Goal: Task Accomplishment & Management: Complete application form

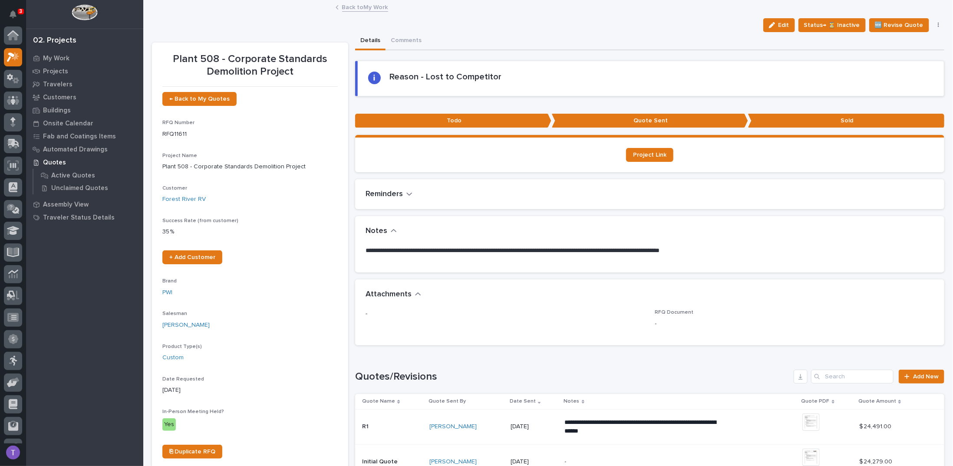
scroll to position [22, 0]
click at [346, 9] on link "Back to My Work" at bounding box center [365, 7] width 46 height 10
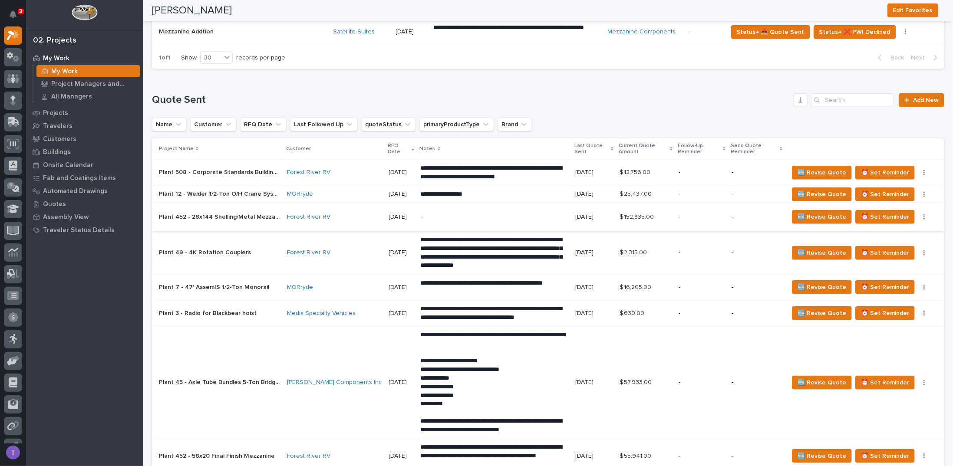
scroll to position [564, 0]
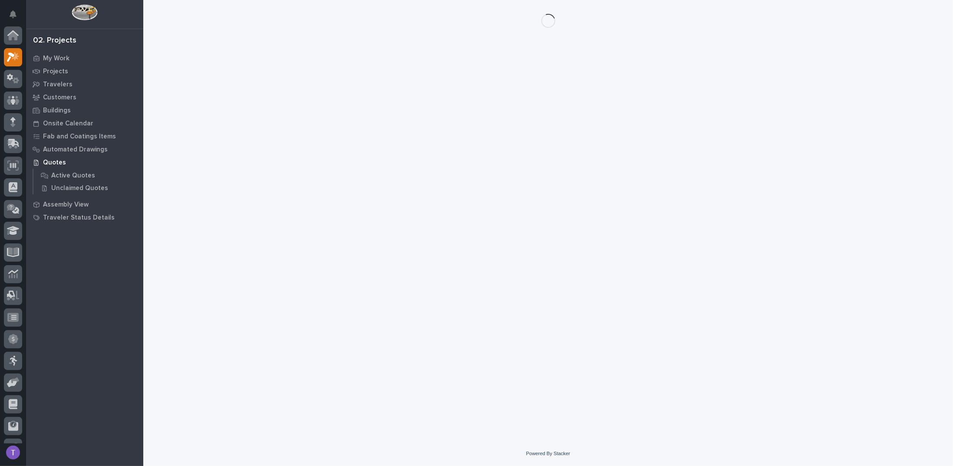
scroll to position [22, 0]
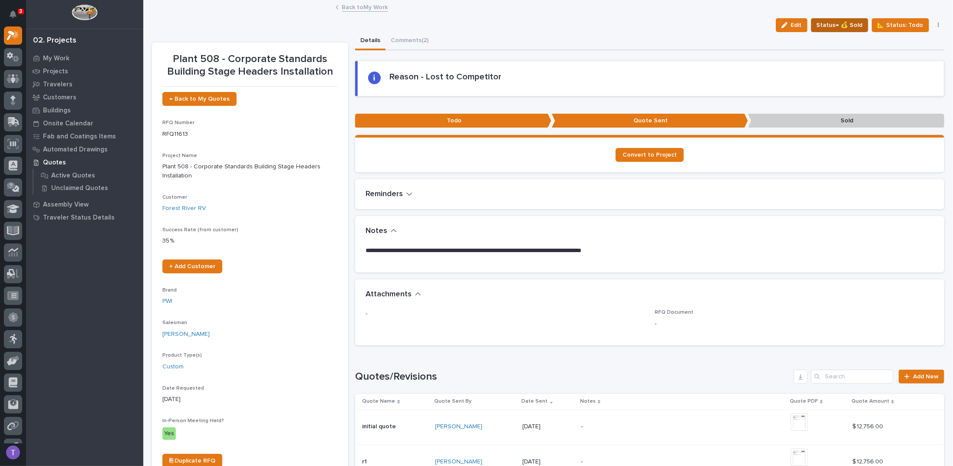
click at [838, 22] on span "Status→ 💰 Sold" at bounding box center [839, 25] width 46 height 10
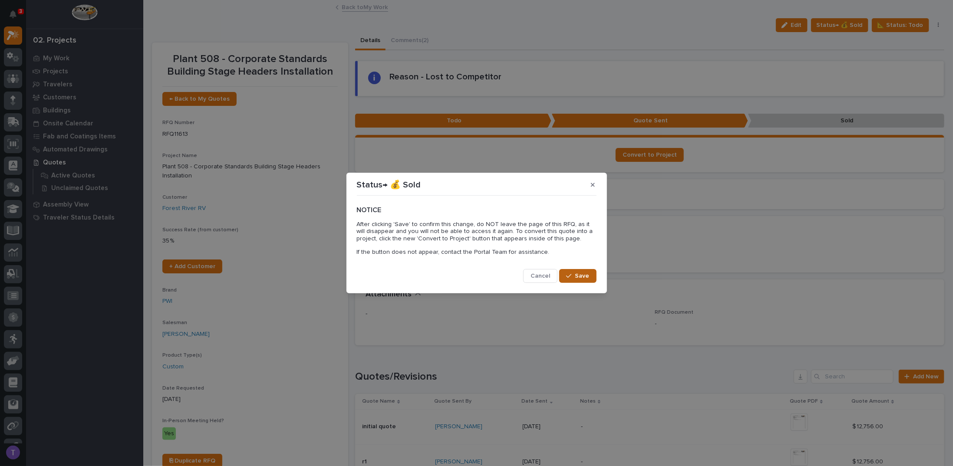
click at [577, 272] on span "Save" at bounding box center [582, 276] width 14 height 8
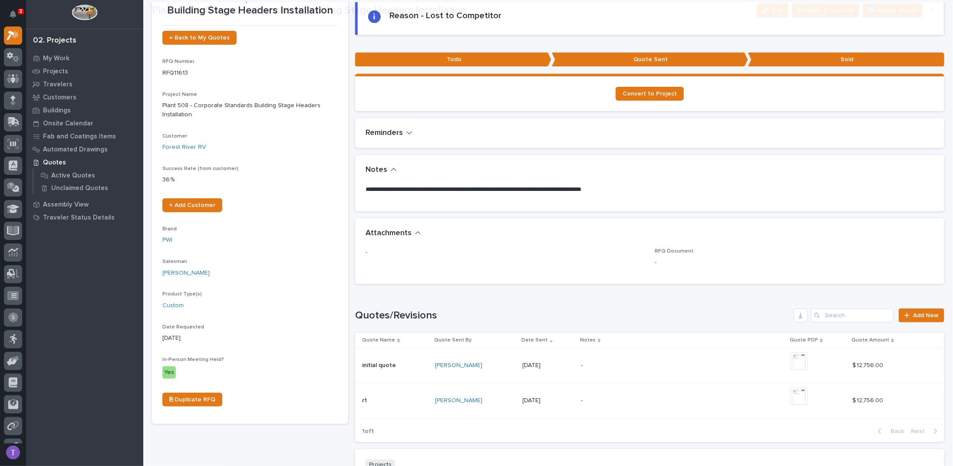
scroll to position [87, 0]
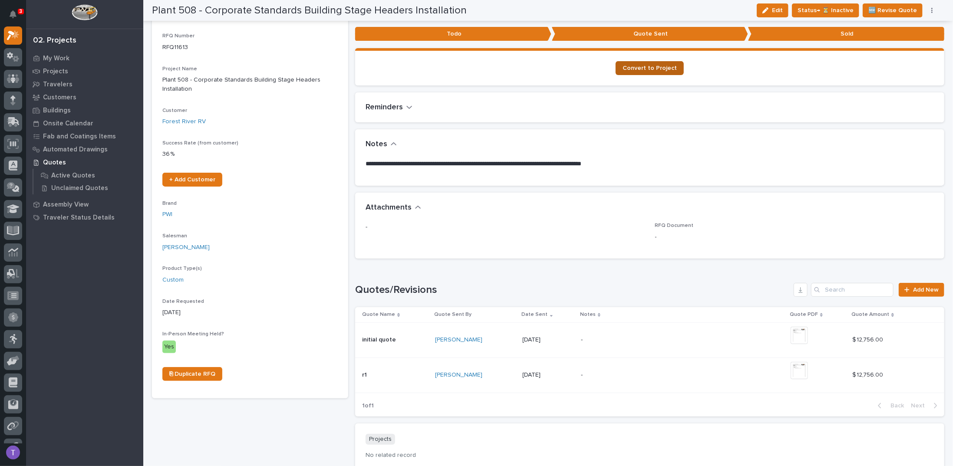
click at [642, 65] on span "Convert to Project" at bounding box center [649, 68] width 54 height 6
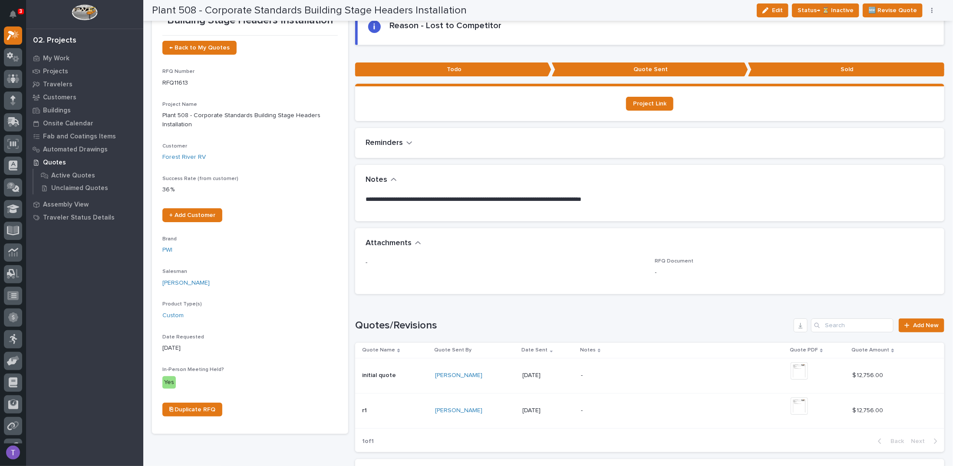
scroll to position [0, 0]
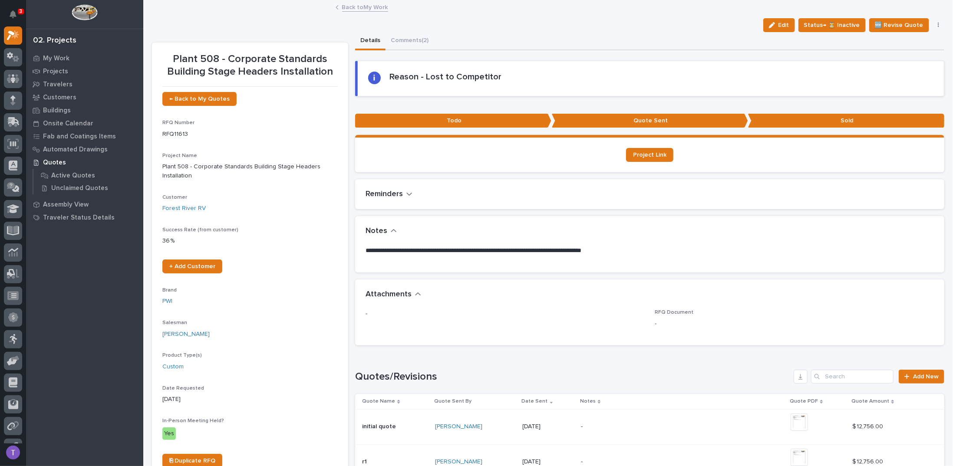
click at [346, 6] on link "Back to My Work" at bounding box center [365, 7] width 46 height 10
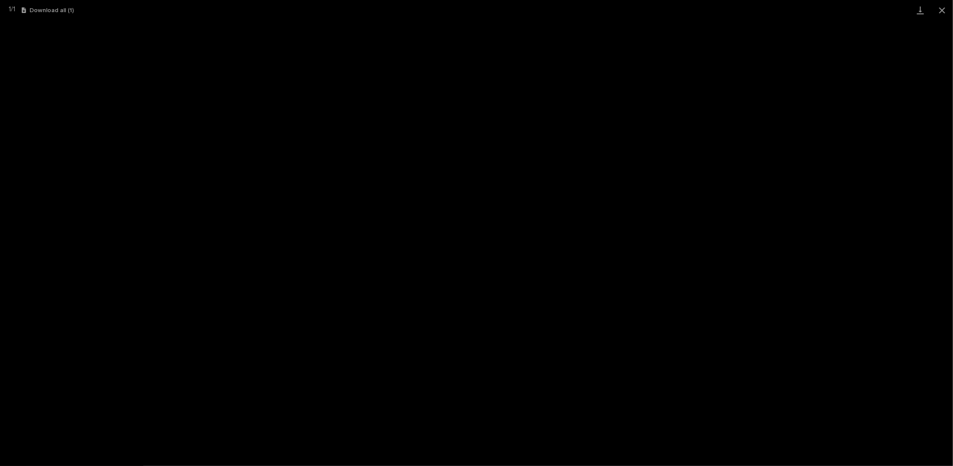
scroll to position [22, 0]
click at [941, 7] on button "Close gallery" at bounding box center [942, 10] width 22 height 20
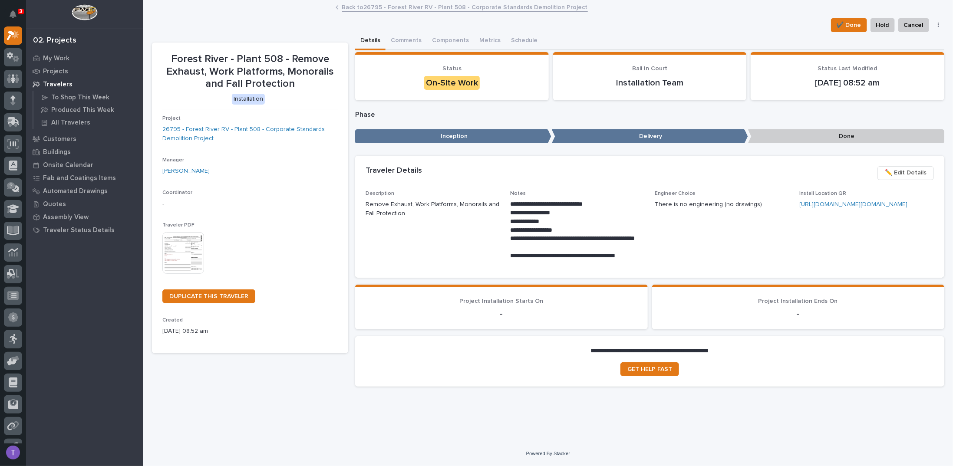
click at [352, 6] on link "Back to 26795 - Forest River RV - Plant 508 - Corporate Standards Demolition Pr…" at bounding box center [465, 7] width 246 height 10
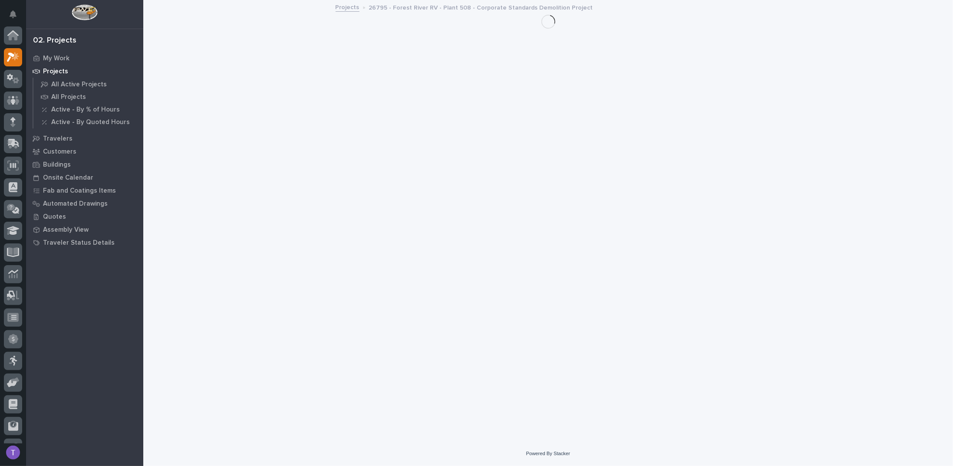
scroll to position [22, 0]
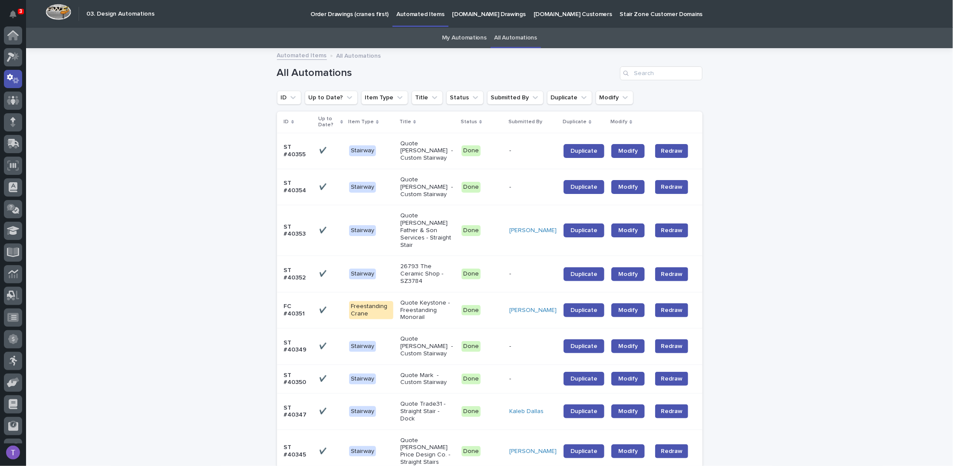
scroll to position [39, 0]
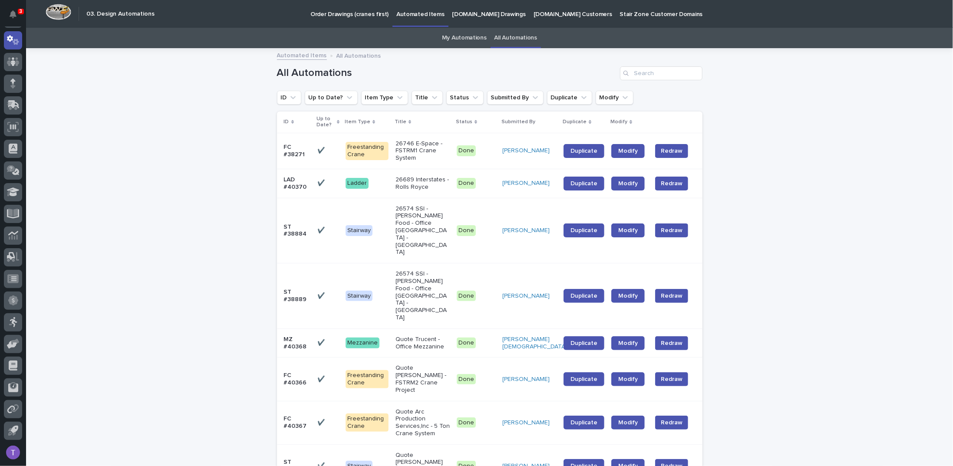
click at [342, 13] on p "Order Drawings (cranes first)" at bounding box center [349, 9] width 78 height 18
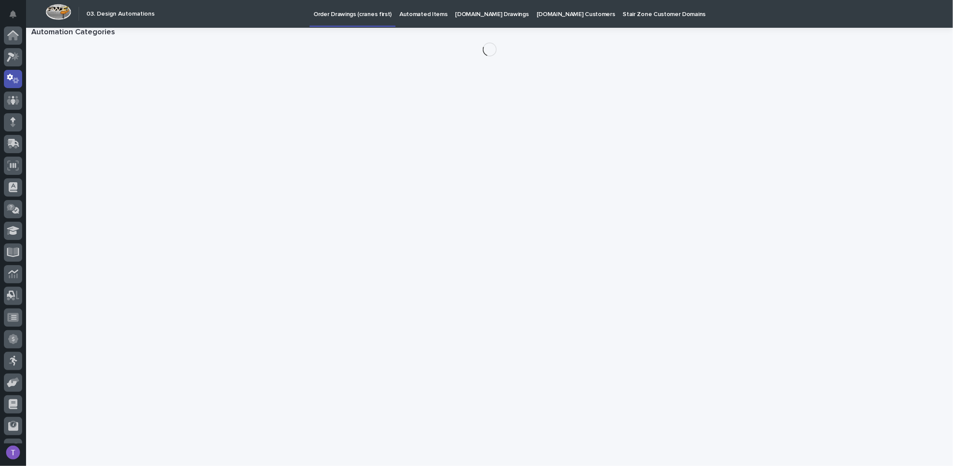
scroll to position [39, 0]
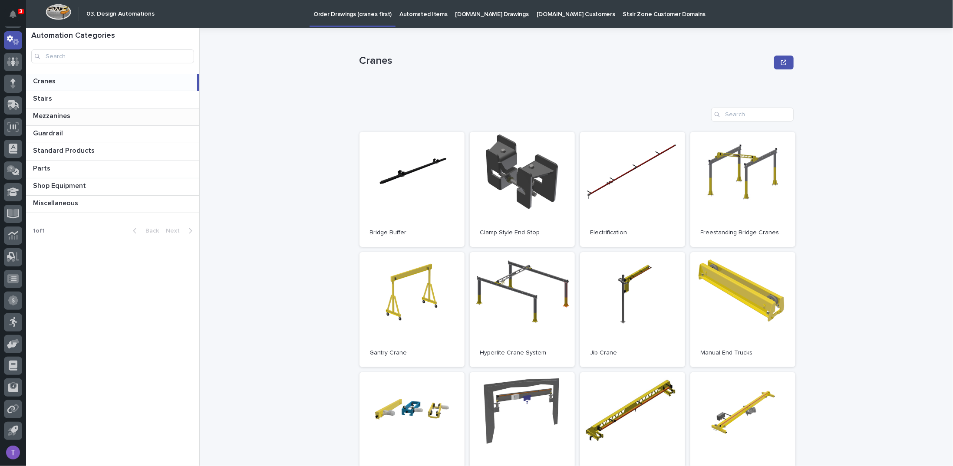
click at [57, 115] on p "Mezzanines" at bounding box center [52, 115] width 39 height 10
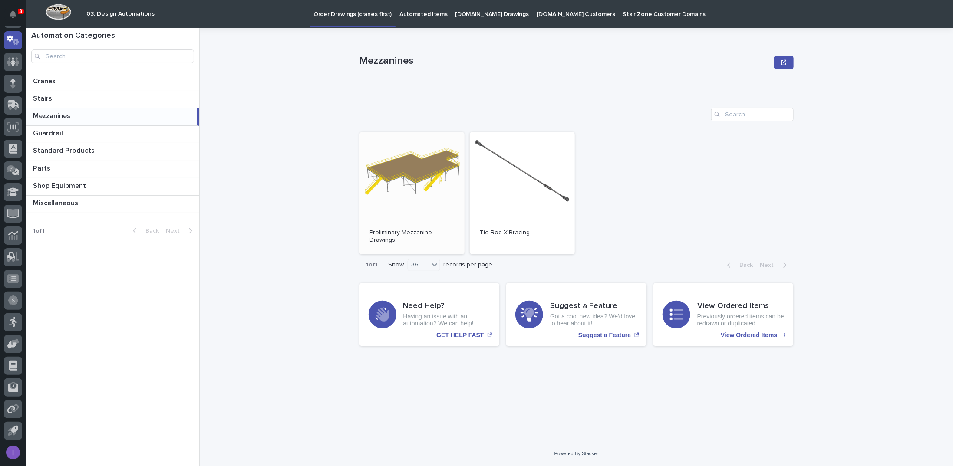
click at [409, 164] on link "Open" at bounding box center [411, 193] width 105 height 122
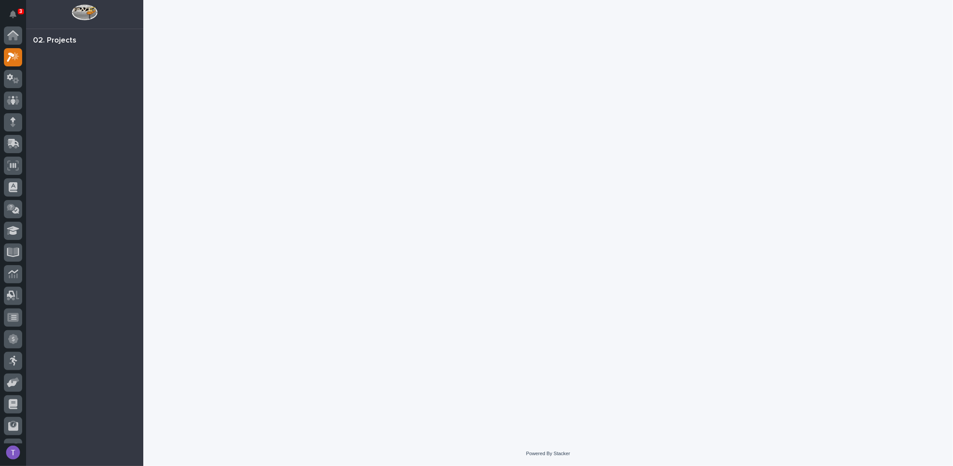
scroll to position [22, 0]
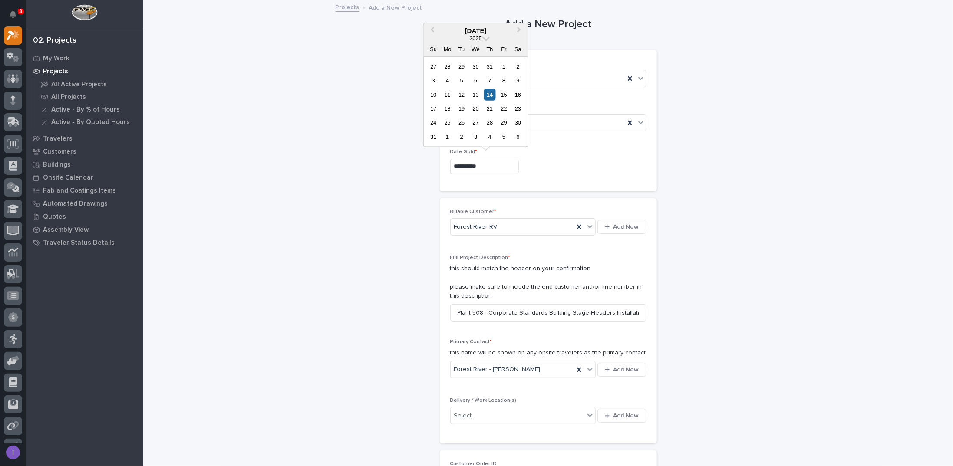
click at [496, 167] on input "**********" at bounding box center [484, 166] width 69 height 15
click at [474, 94] on div "13" at bounding box center [476, 95] width 12 height 12
type input "**********"
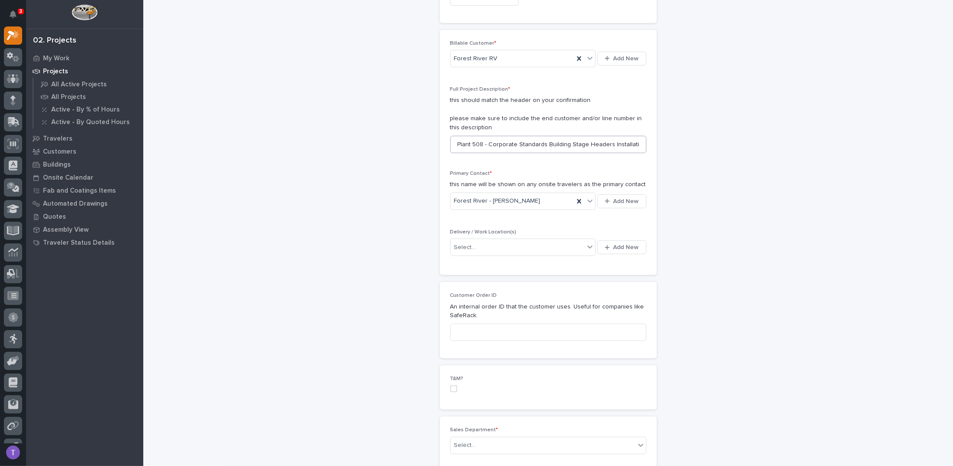
scroll to position [174, 0]
click at [474, 239] on div "Select..." at bounding box center [518, 242] width 134 height 14
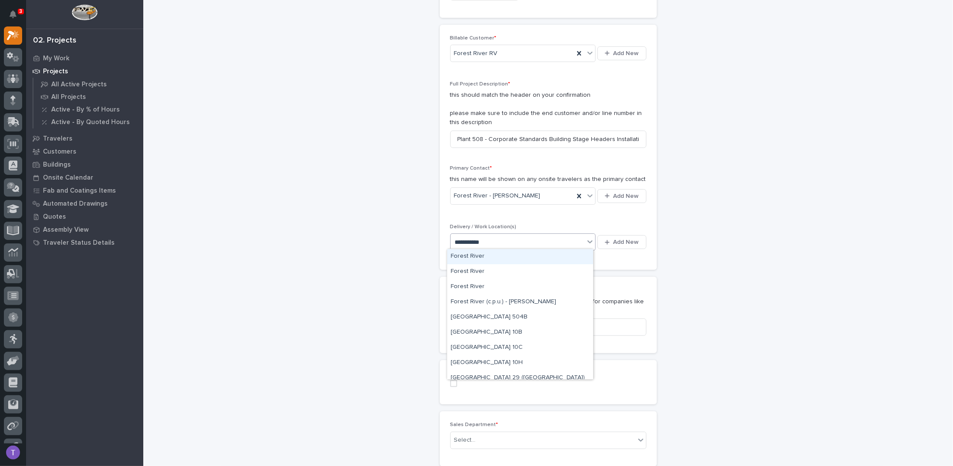
type input "**********"
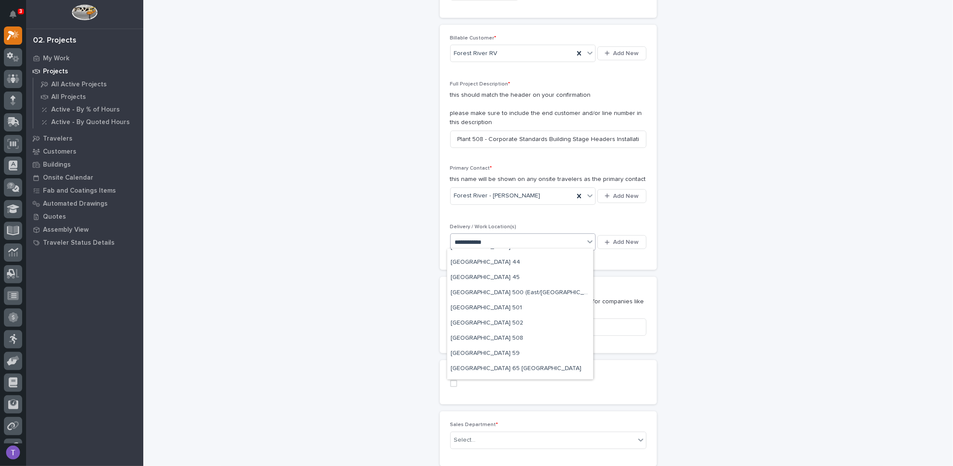
scroll to position [217, 0]
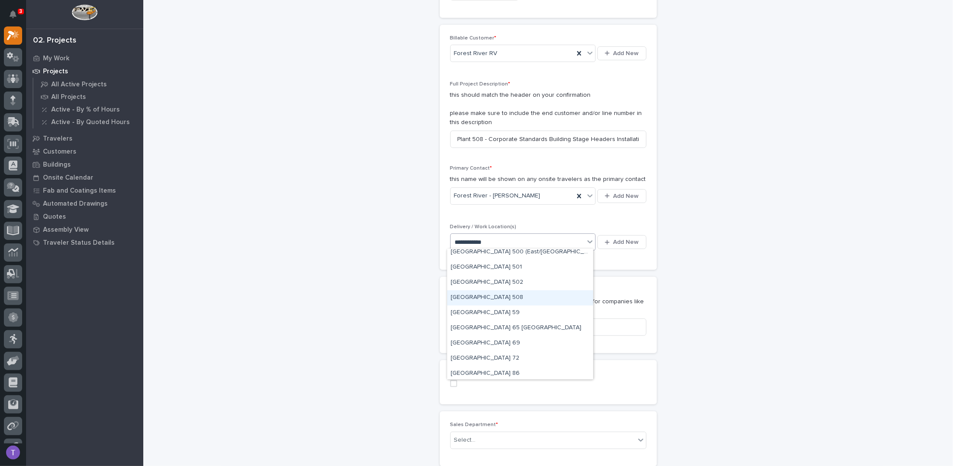
click at [478, 295] on div "Forest River Plant 508" at bounding box center [520, 297] width 146 height 15
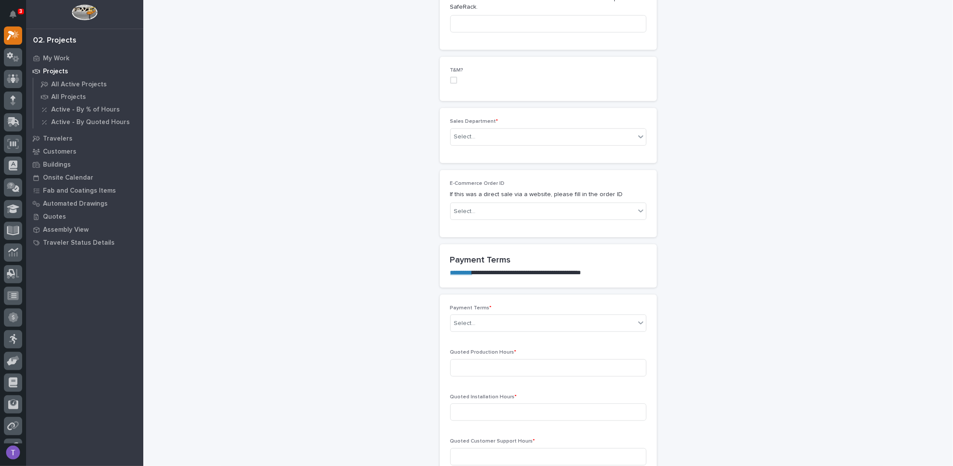
scroll to position [477, 0]
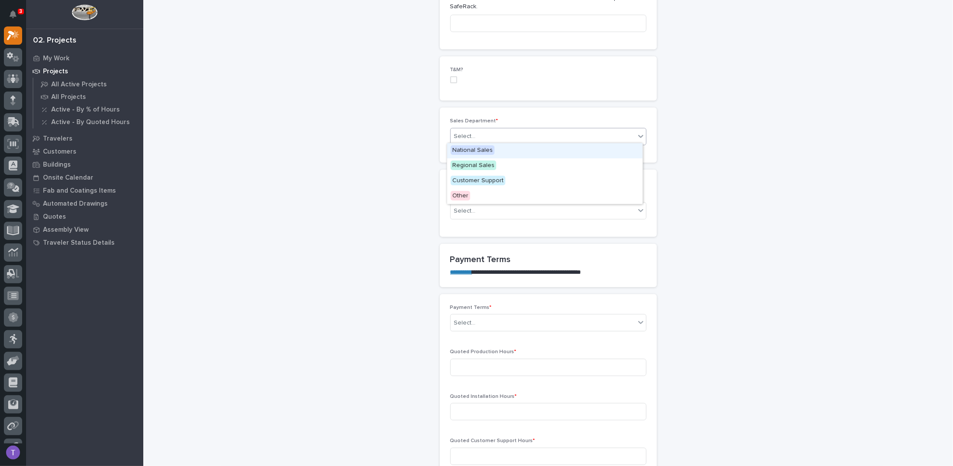
click at [464, 134] on div "Select..." at bounding box center [465, 136] width 22 height 9
click at [459, 165] on span "Regional Sales" at bounding box center [474, 166] width 46 height 10
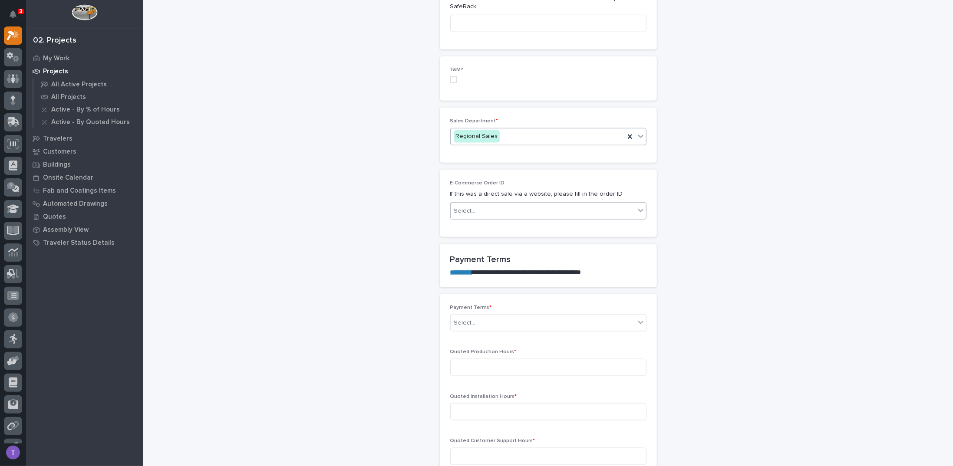
click at [459, 208] on div "Select..." at bounding box center [465, 211] width 22 height 9
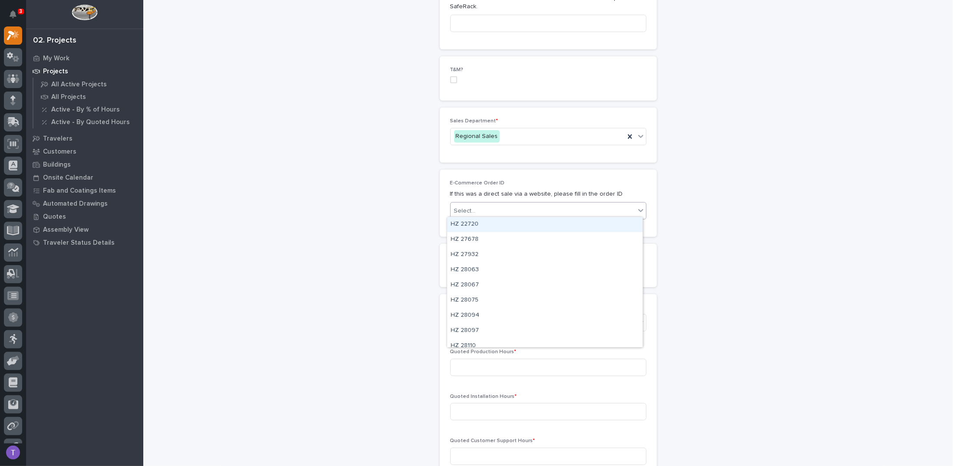
click at [466, 204] on div "Select..." at bounding box center [543, 211] width 184 height 14
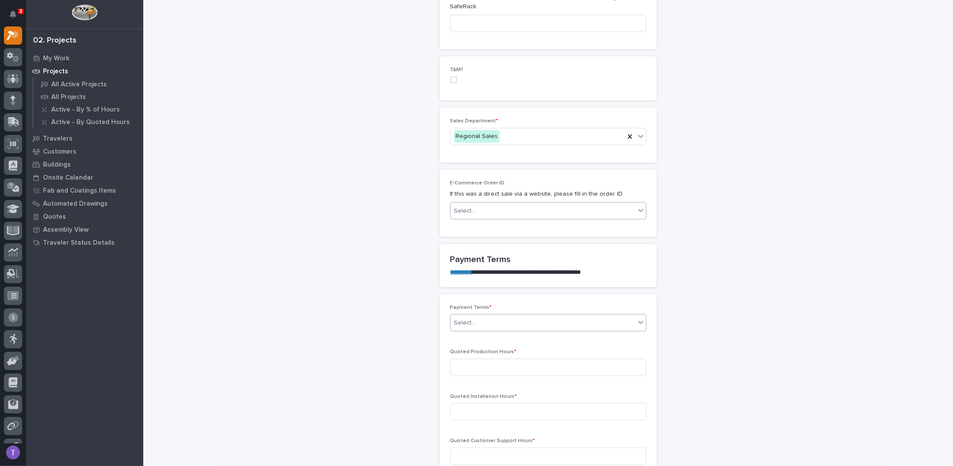
click at [460, 322] on div "Select..." at bounding box center [465, 323] width 22 height 9
click at [456, 365] on div "35/65" at bounding box center [544, 366] width 195 height 15
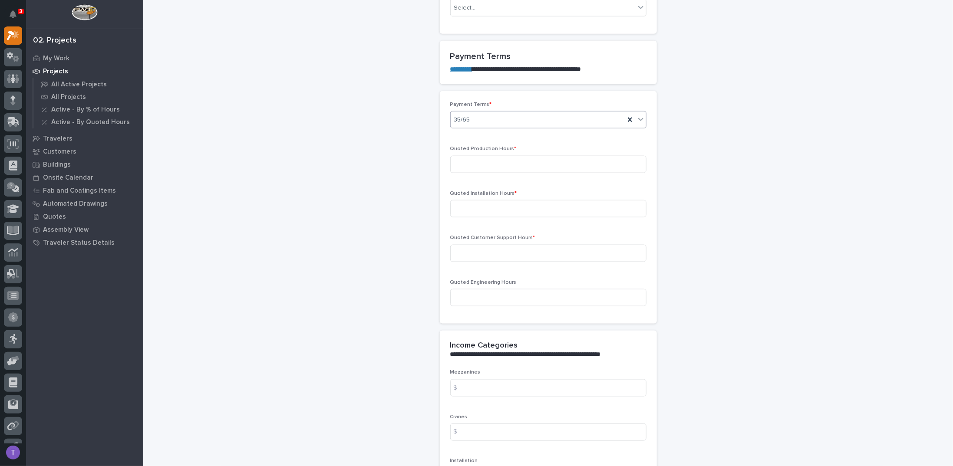
scroll to position [694, 0]
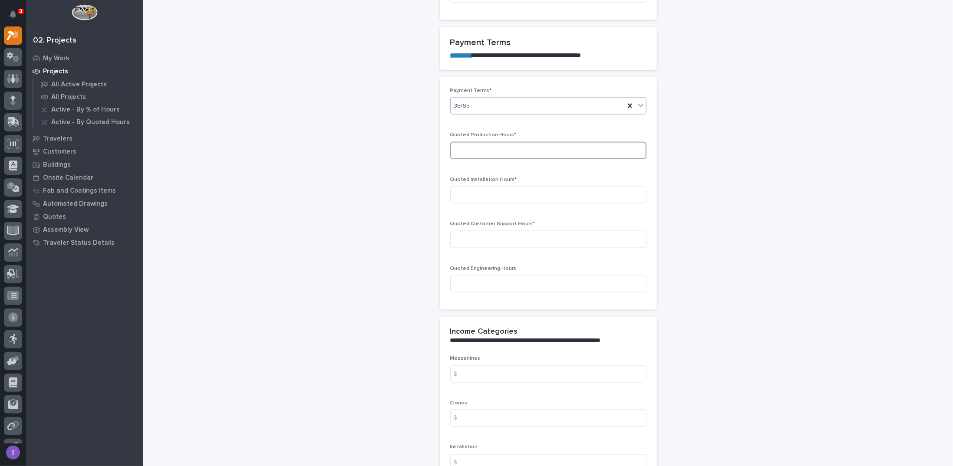
click at [477, 150] on input at bounding box center [548, 150] width 196 height 17
type input "18"
type input "43"
type input "0"
type input "10"
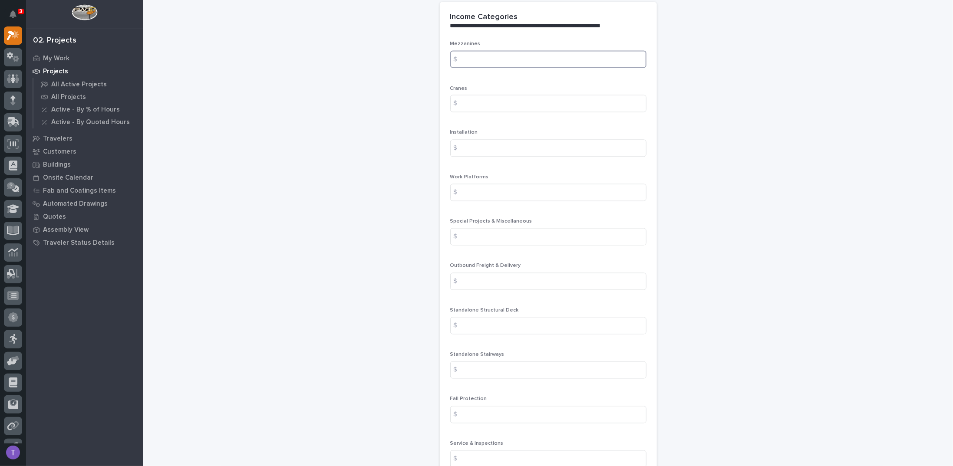
scroll to position [998, 0]
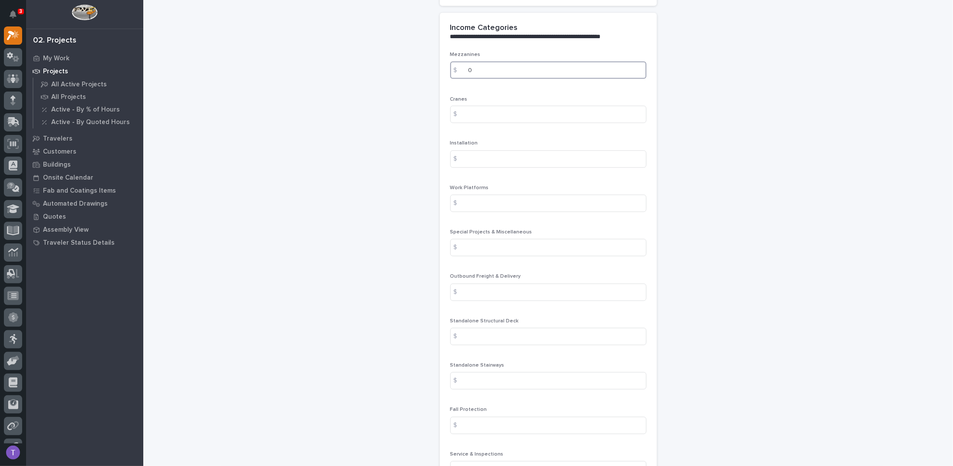
type input "0"
type input "2195.38"
type input "6145.85"
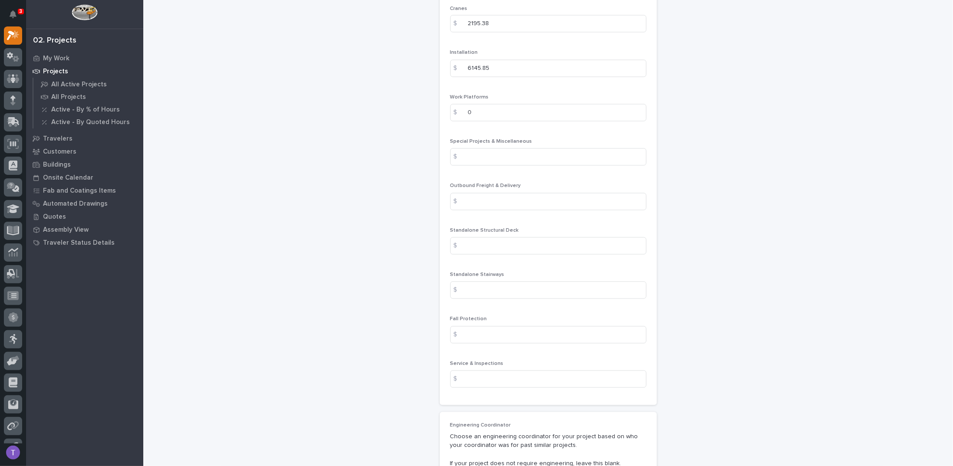
scroll to position [1129, 0]
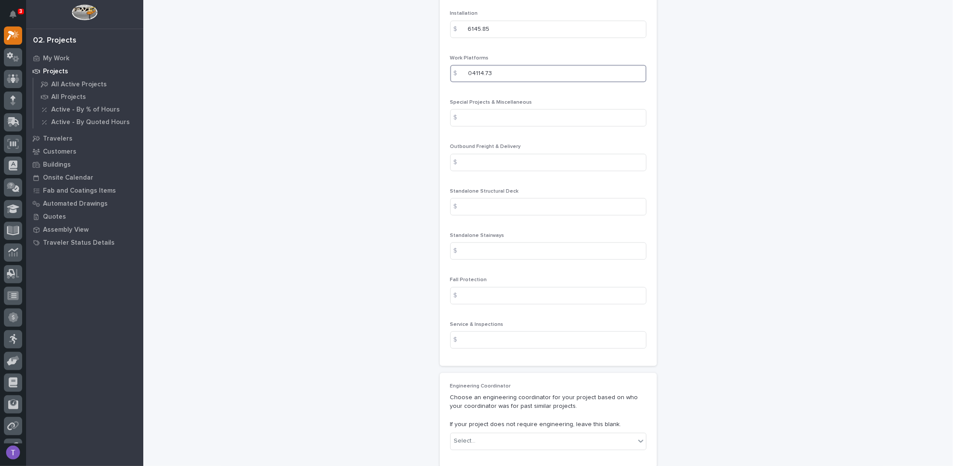
drag, startPoint x: 468, startPoint y: 67, endPoint x: 502, endPoint y: 72, distance: 34.1
click at [502, 72] on input "04114.73" at bounding box center [548, 73] width 196 height 17
type input "0"
click at [476, 116] on input at bounding box center [548, 117] width 196 height 17
paste input "4114.73"
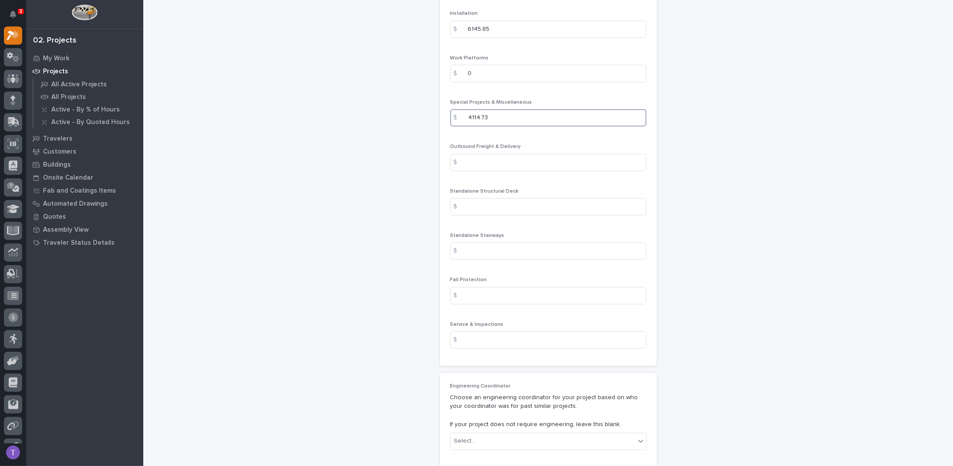
type input "4114.73"
click at [478, 158] on input at bounding box center [548, 162] width 196 height 17
type input "300"
type input "0"
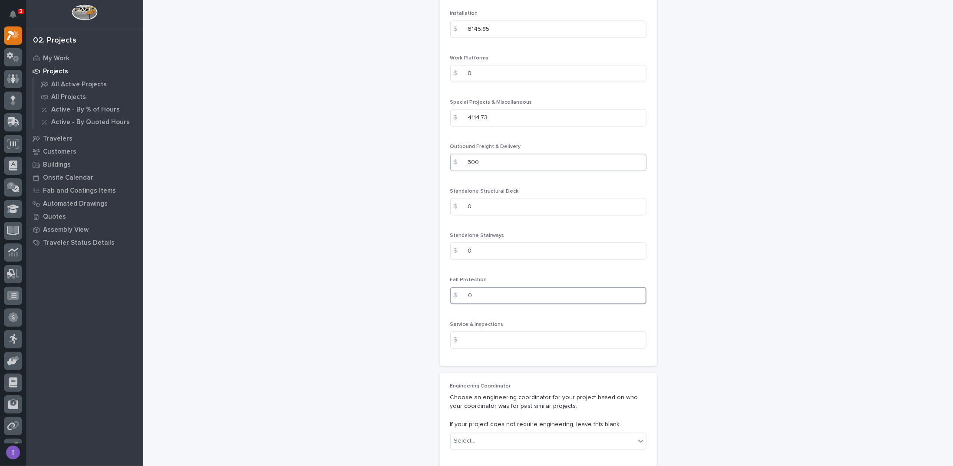
type input "0"
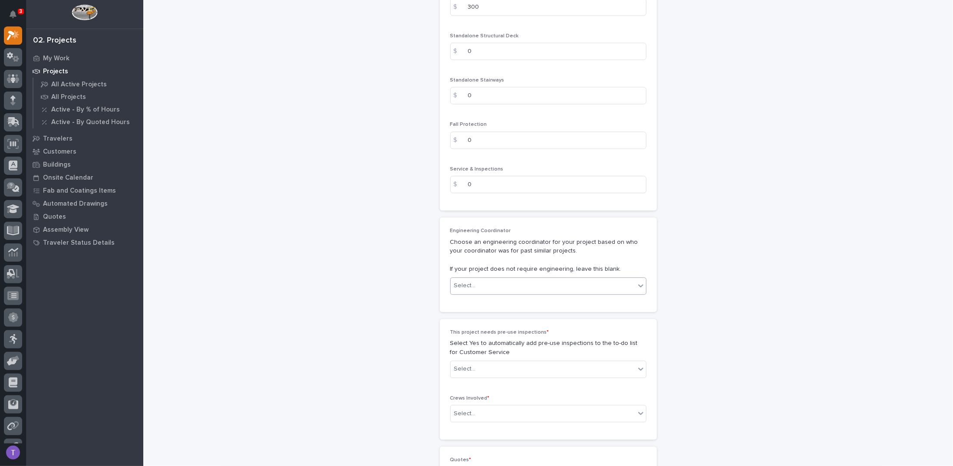
scroll to position [1440, 0]
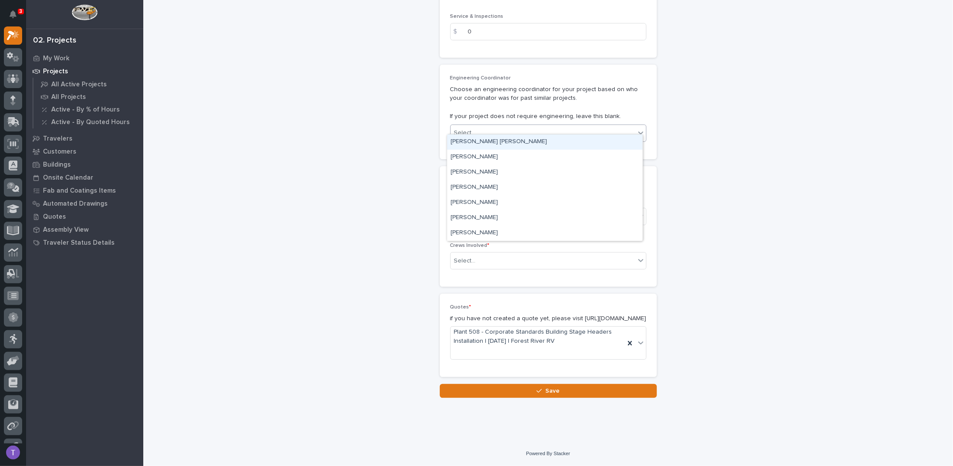
click at [476, 126] on div "Select..." at bounding box center [543, 133] width 184 height 14
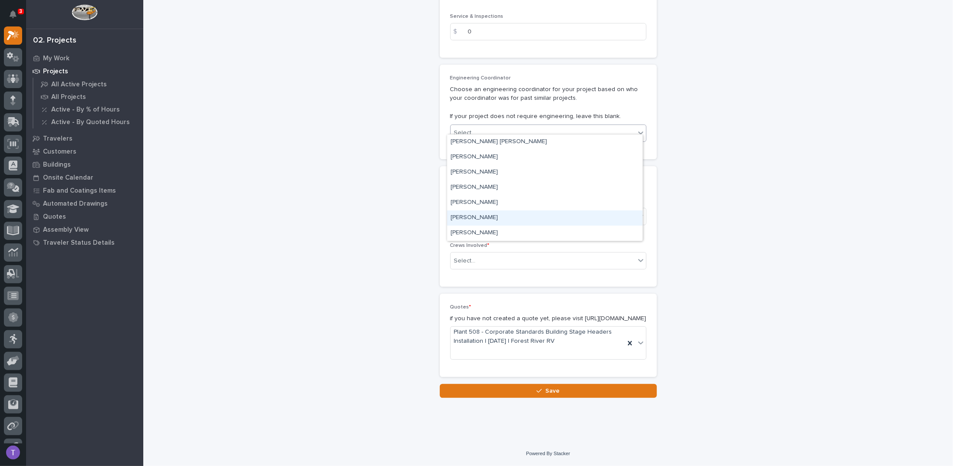
click at [478, 217] on div "Weston Hochstetler" at bounding box center [544, 218] width 195 height 15
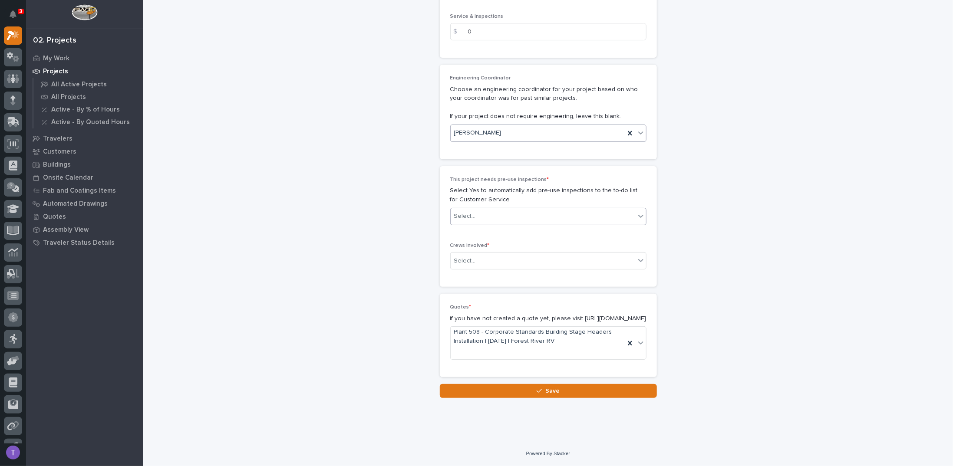
click at [471, 209] on div "Select..." at bounding box center [543, 216] width 184 height 14
click at [452, 239] on div "No" at bounding box center [544, 240] width 195 height 15
click at [457, 257] on div "Select..." at bounding box center [465, 261] width 22 height 9
click at [465, 270] on div "Production" at bounding box center [544, 269] width 195 height 15
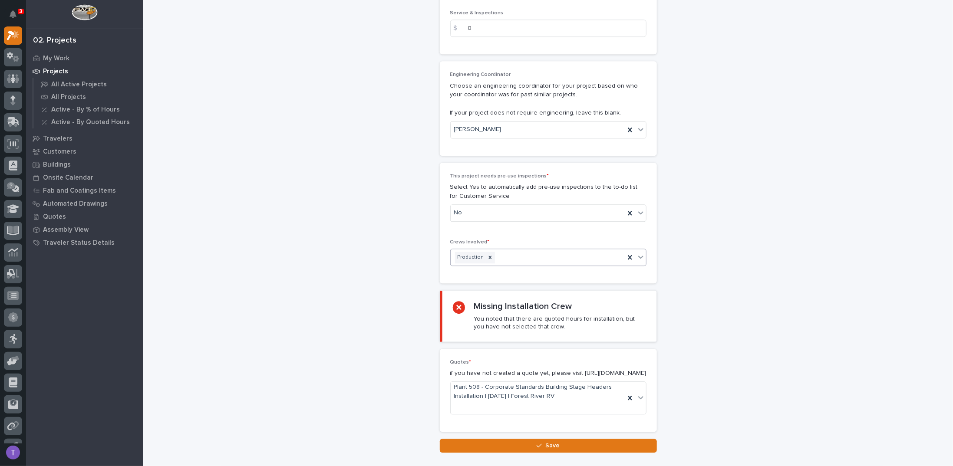
click at [544, 252] on div "Production" at bounding box center [538, 257] width 174 height 15
click at [462, 264] on div "Installation" at bounding box center [544, 269] width 195 height 15
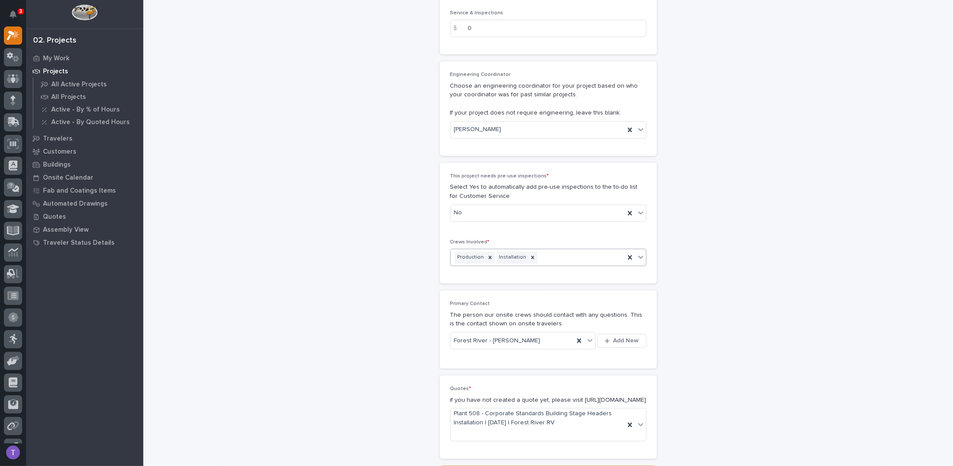
scroll to position [1525, 0]
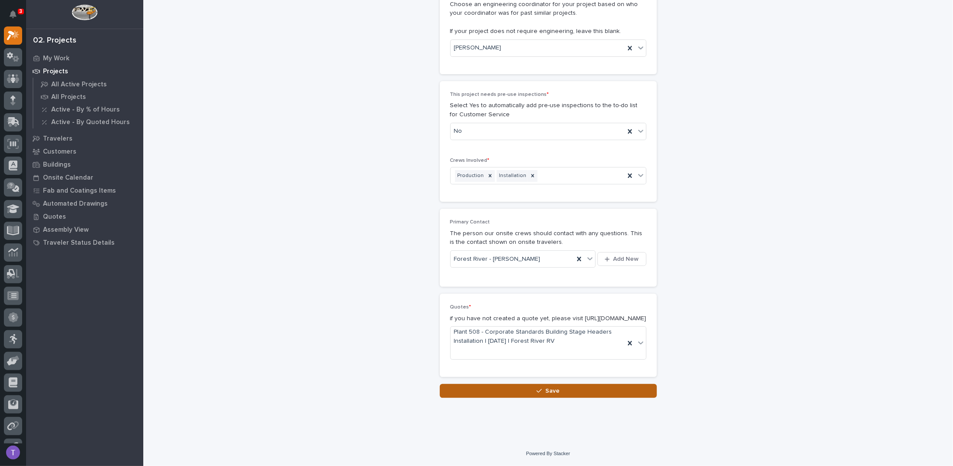
click at [554, 389] on span "Save" at bounding box center [552, 391] width 14 height 8
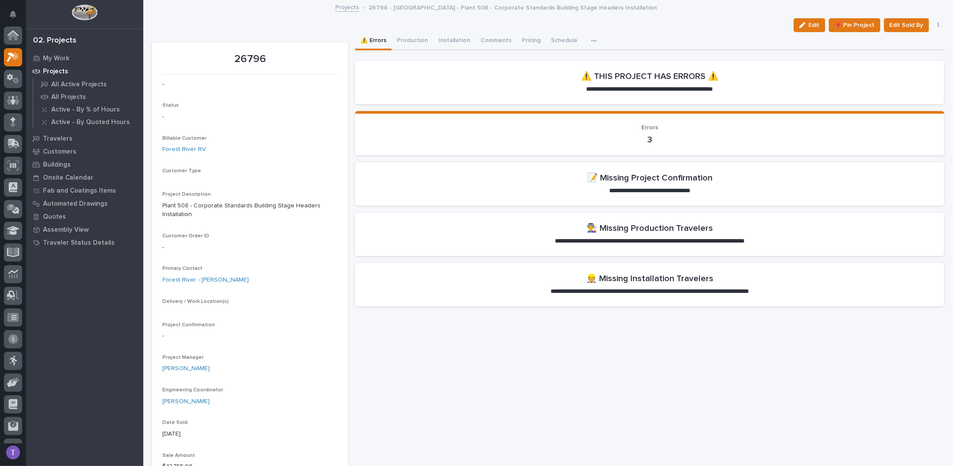
scroll to position [22, 0]
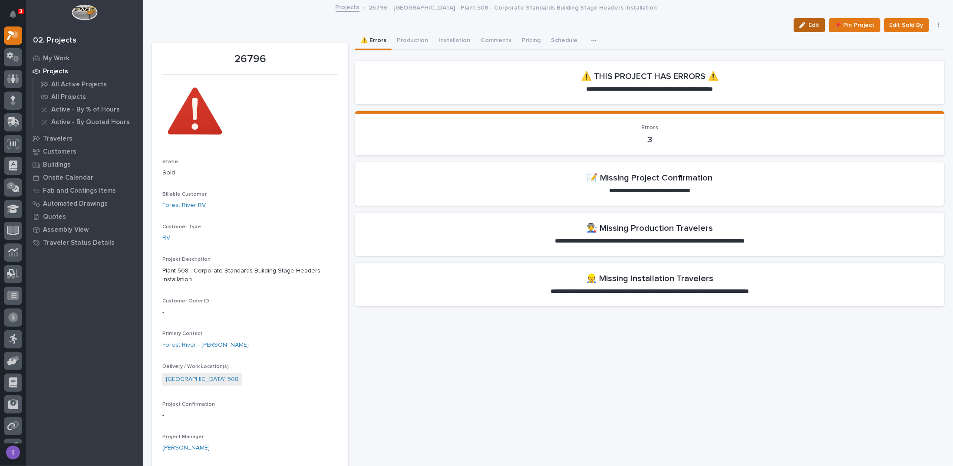
click at [809, 26] on span "Edit" at bounding box center [814, 25] width 11 height 8
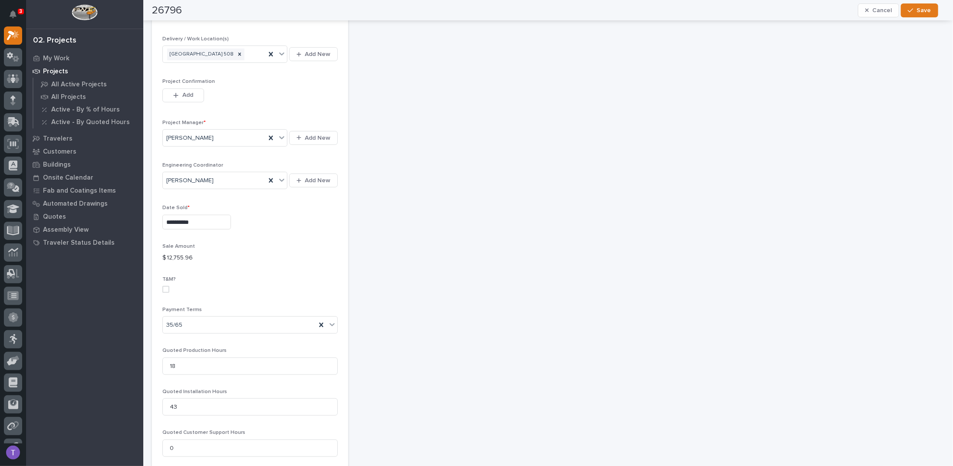
scroll to position [391, 0]
click at [178, 54] on icon "button" at bounding box center [175, 56] width 5 height 6
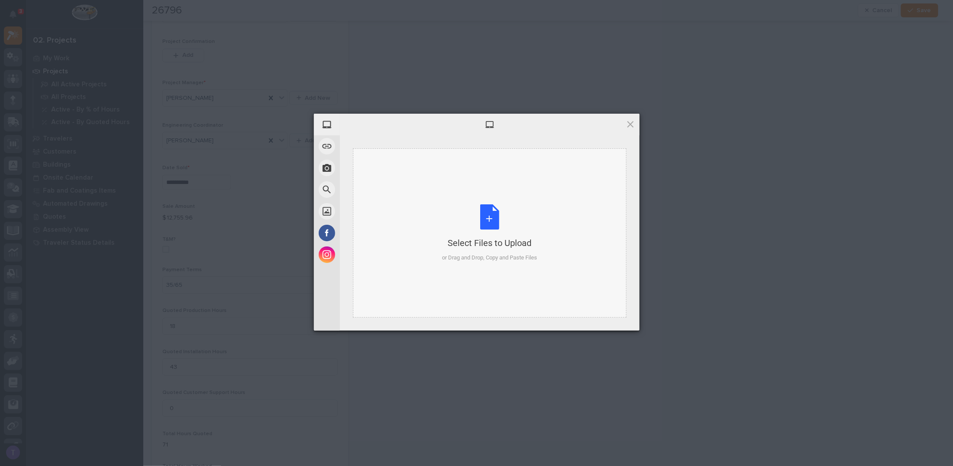
click at [488, 216] on div "Select Files to Upload or Drag and Drop, Copy and Paste Files" at bounding box center [489, 233] width 95 height 58
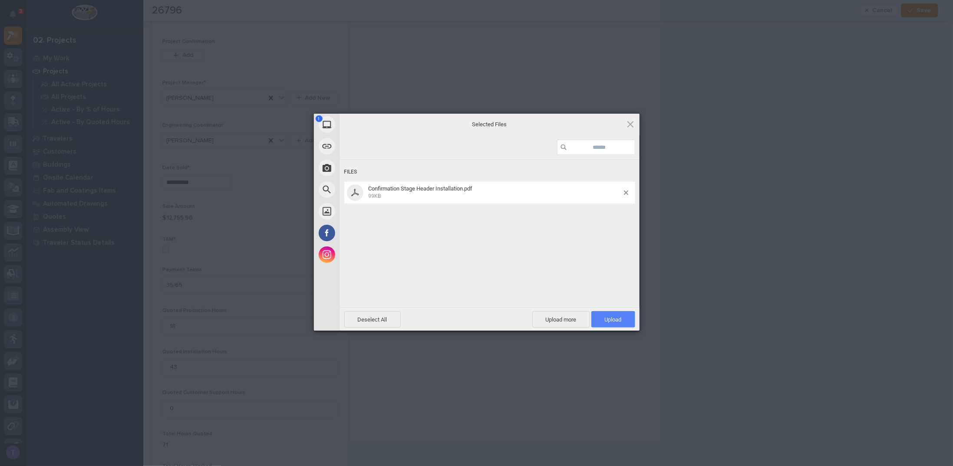
click at [612, 313] on span "Upload 1" at bounding box center [613, 319] width 44 height 16
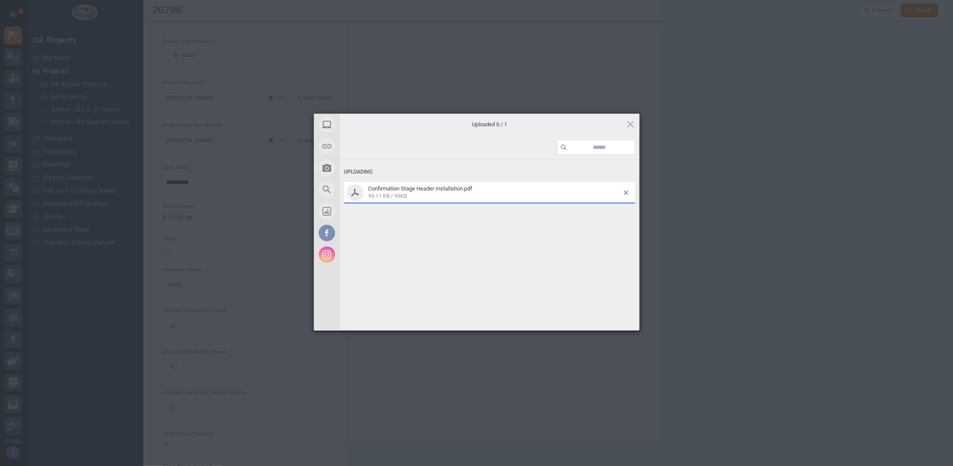
scroll to position [406, 0]
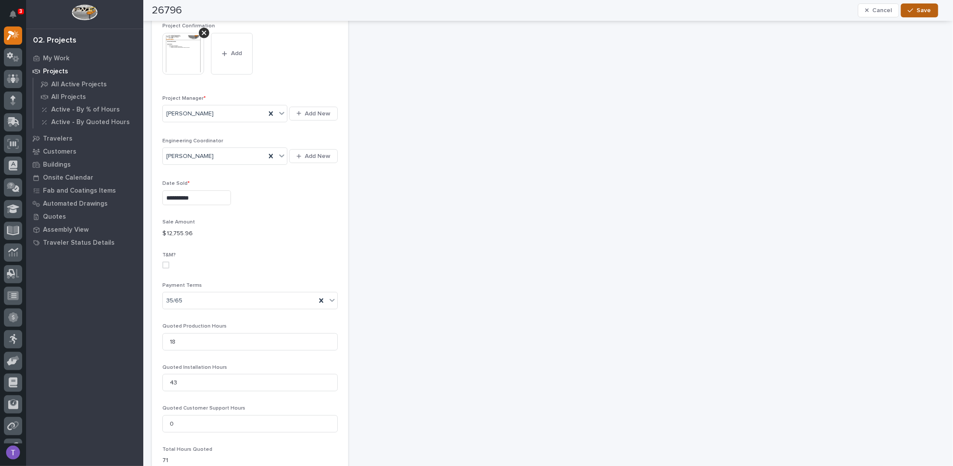
click at [920, 10] on span "Save" at bounding box center [924, 11] width 14 height 8
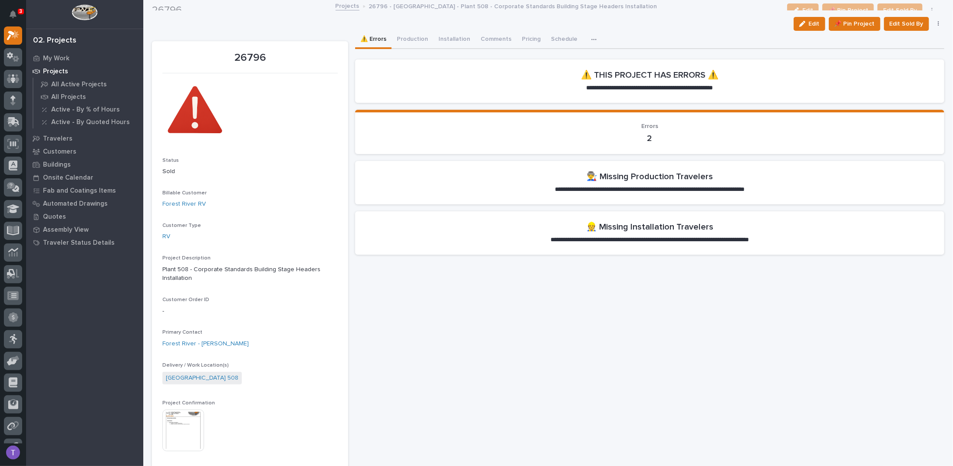
scroll to position [0, 0]
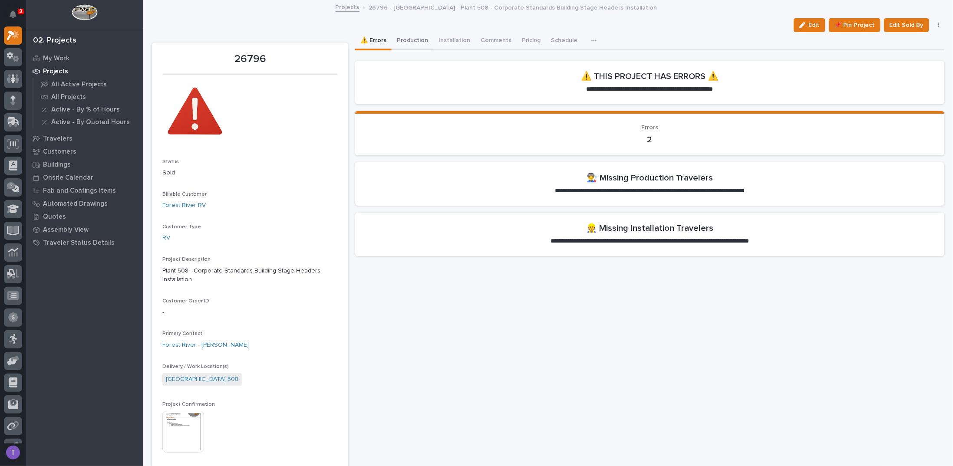
click at [409, 39] on button "Production" at bounding box center [413, 41] width 42 height 18
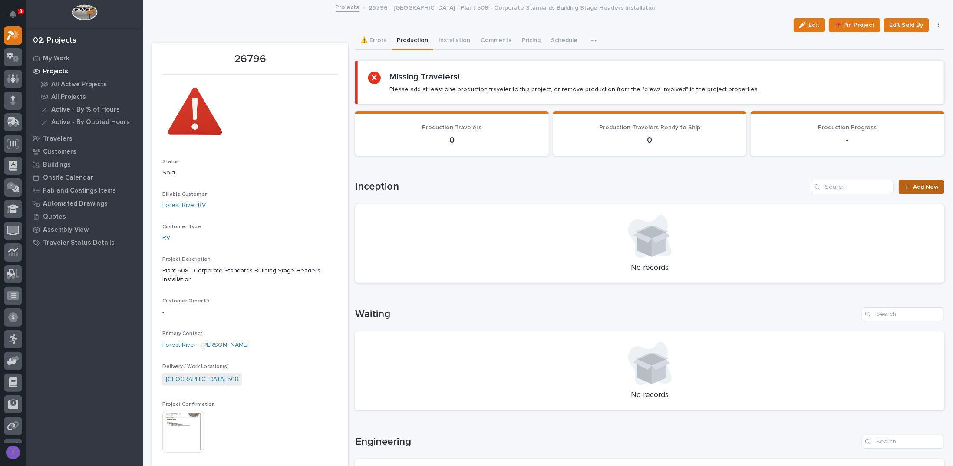
click at [921, 184] on span "Add New" at bounding box center [926, 187] width 26 height 6
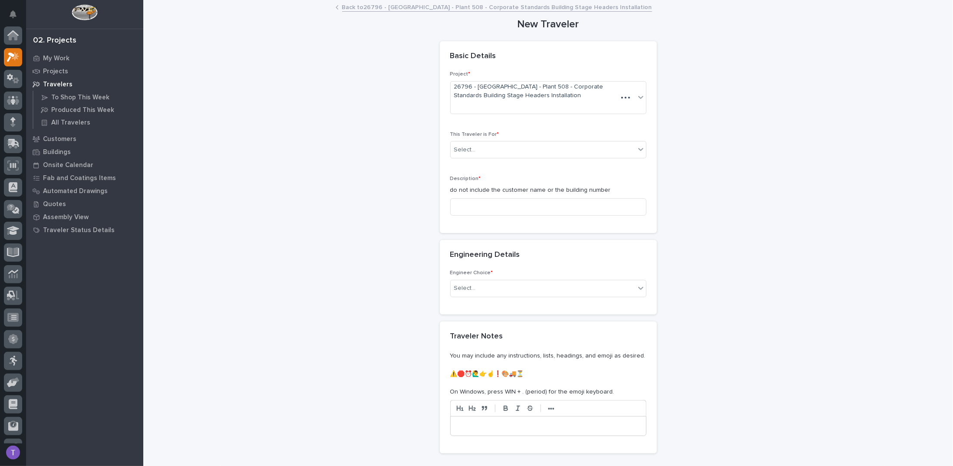
scroll to position [22, 0]
click at [461, 143] on div "Select..." at bounding box center [543, 150] width 184 height 14
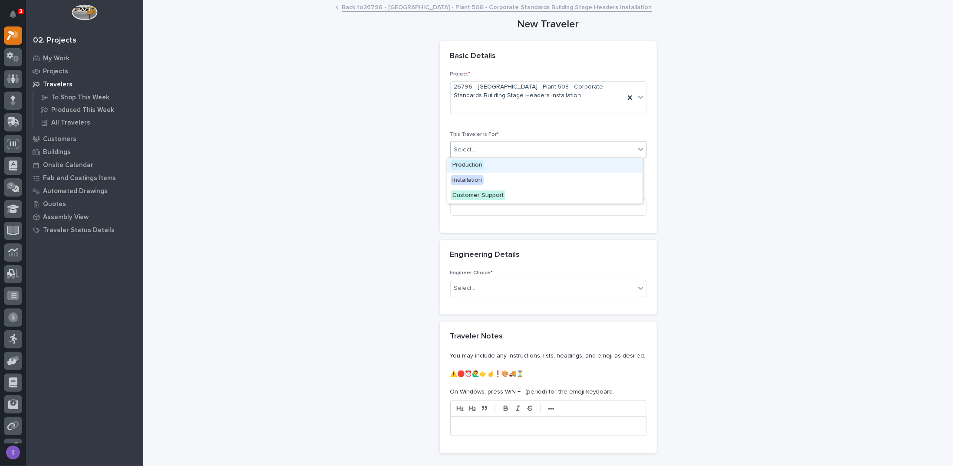
click at [459, 165] on span "Production" at bounding box center [467, 165] width 33 height 10
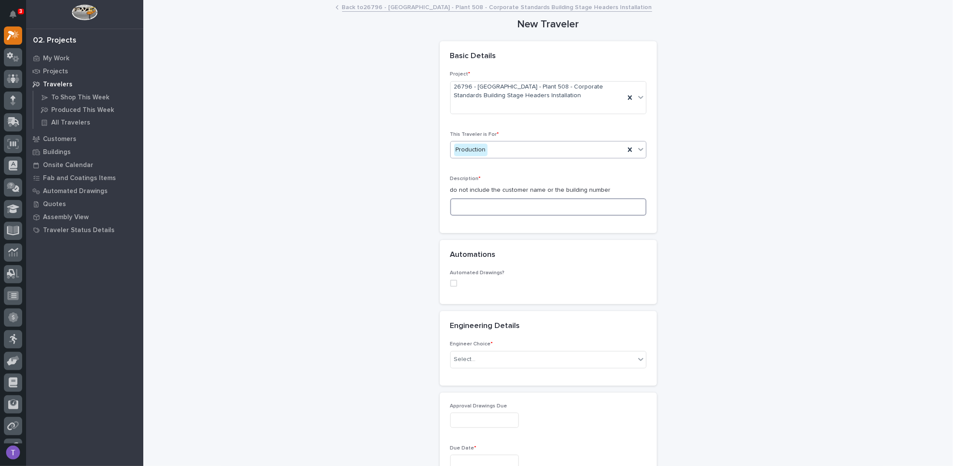
click at [459, 206] on input at bounding box center [548, 206] width 196 height 17
type input "h"
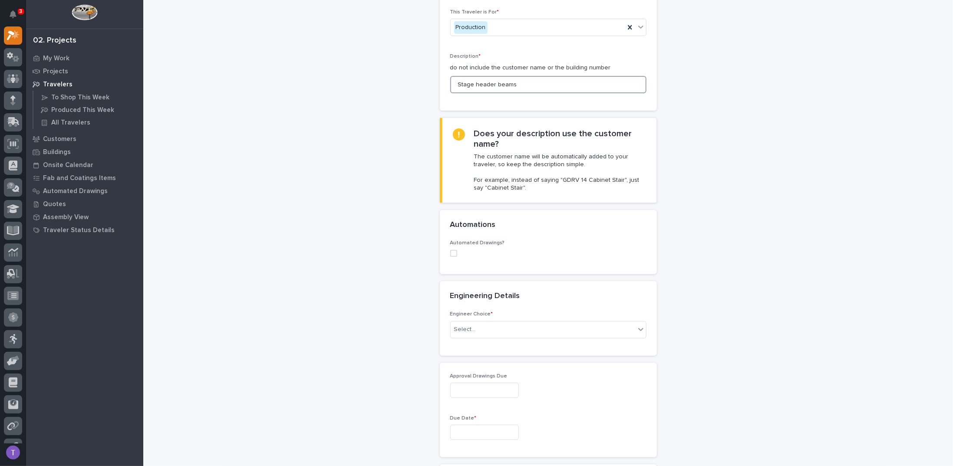
scroll to position [130, 0]
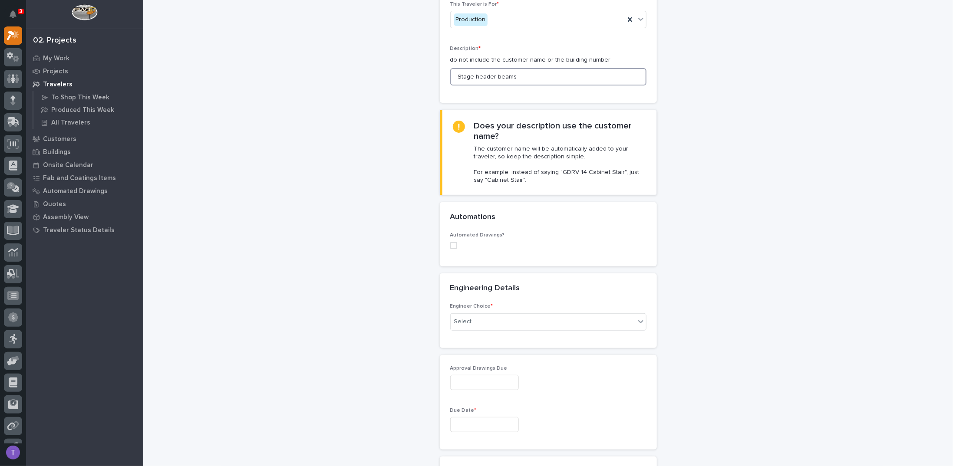
type input "Stage header beams"
click at [464, 308] on p "Engineer Choice *" at bounding box center [548, 306] width 196 height 6
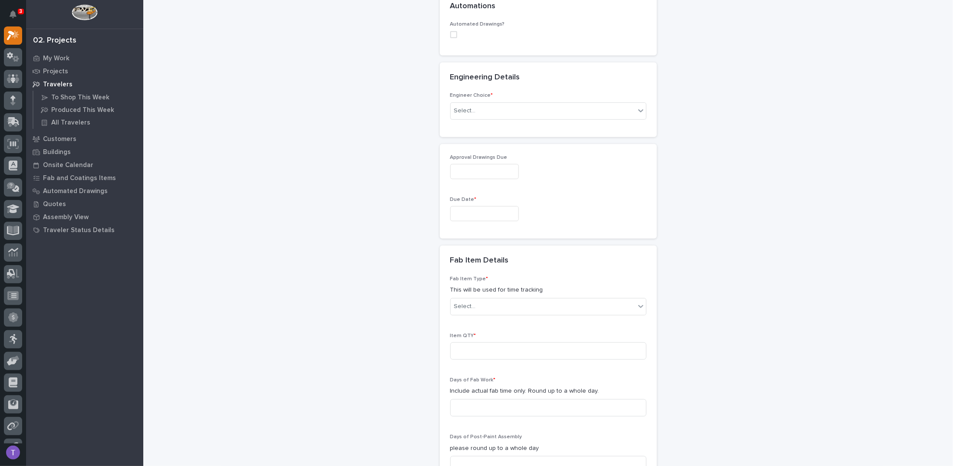
scroll to position [347, 0]
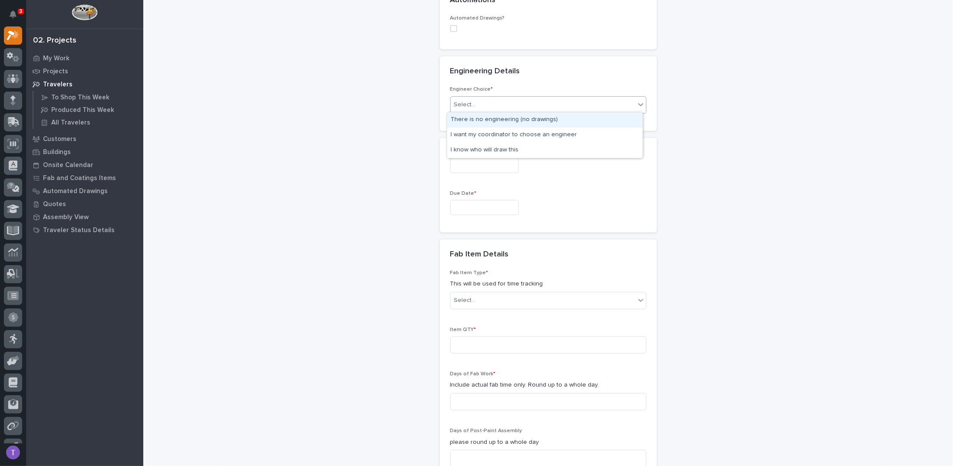
click at [457, 100] on div "Select..." at bounding box center [465, 104] width 22 height 9
click at [461, 132] on div "I want my coordinator to choose an engineer" at bounding box center [544, 135] width 195 height 15
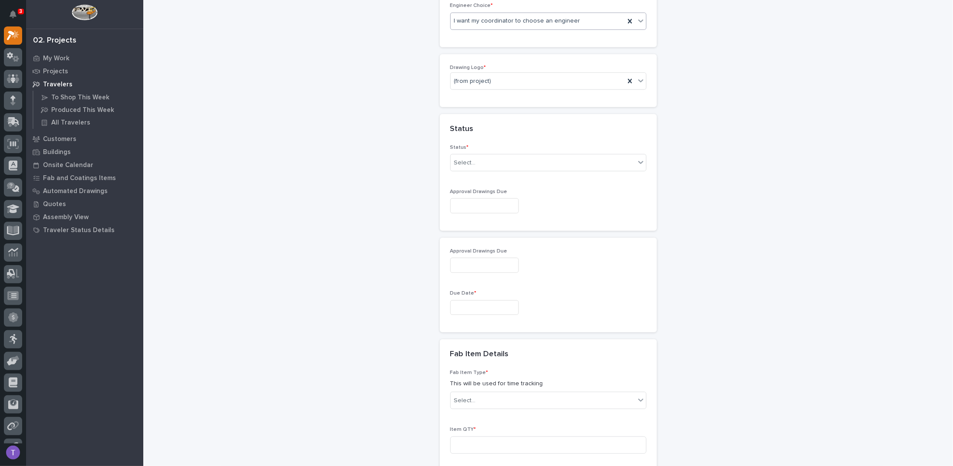
scroll to position [438, 0]
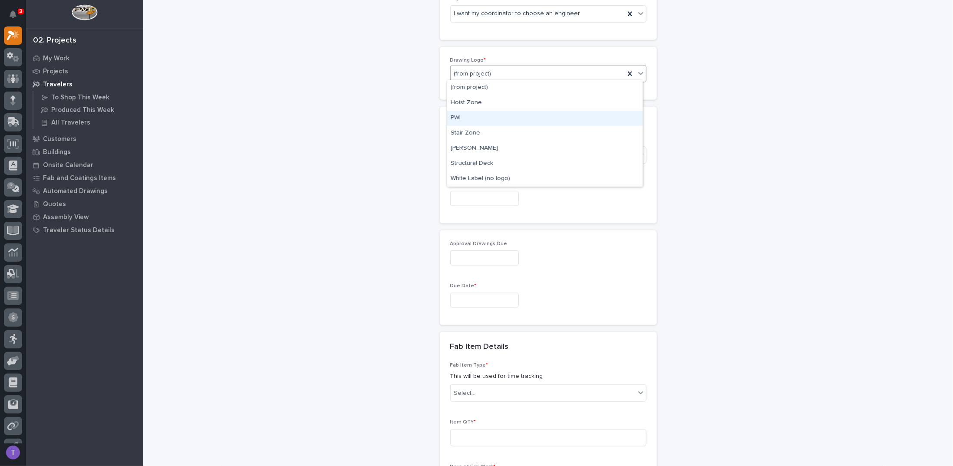
click at [454, 116] on div "PWI" at bounding box center [544, 118] width 195 height 15
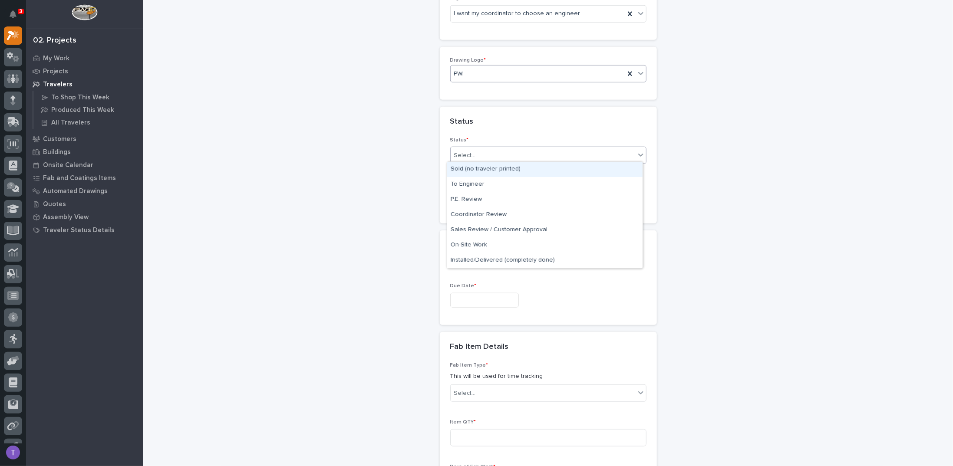
click at [463, 155] on div "Select..." at bounding box center [465, 155] width 22 height 9
click at [464, 182] on div "To Engineer" at bounding box center [544, 184] width 195 height 15
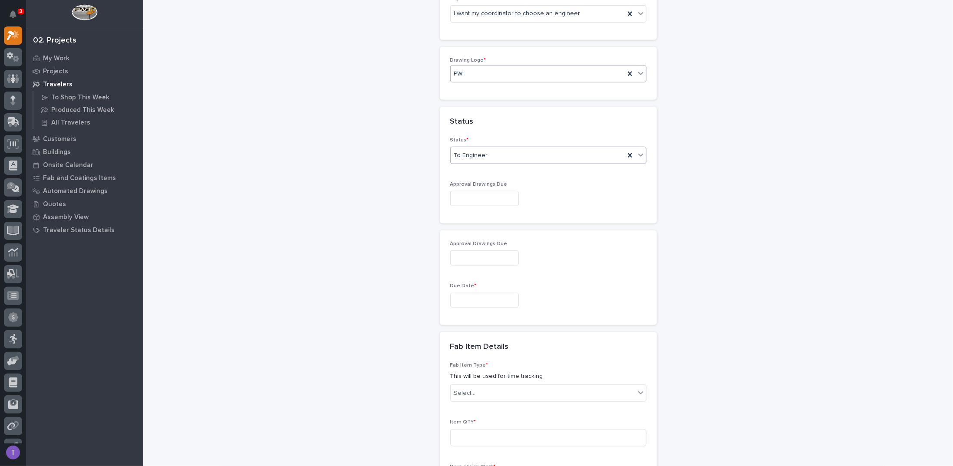
click at [466, 196] on input "text" at bounding box center [484, 198] width 69 height 15
click at [450, 138] on div "18" at bounding box center [447, 139] width 12 height 12
type input "**********"
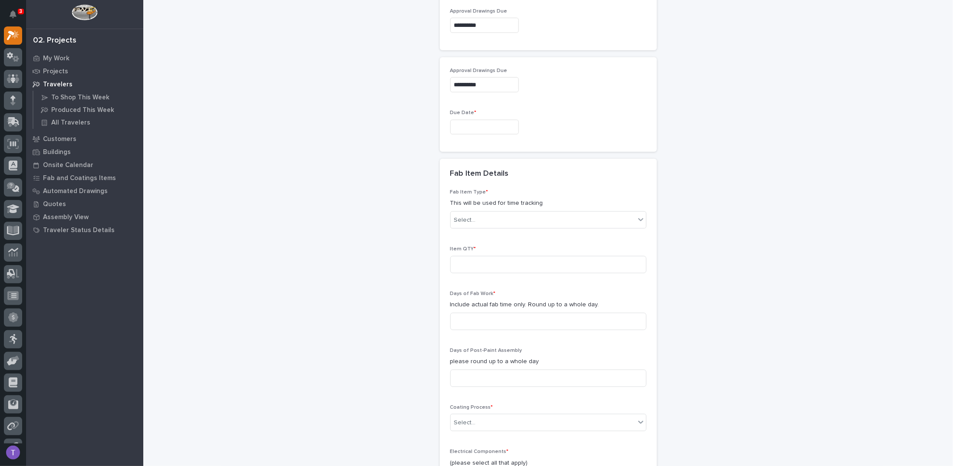
scroll to position [612, 0]
click at [461, 123] on input "text" at bounding box center [484, 126] width 69 height 15
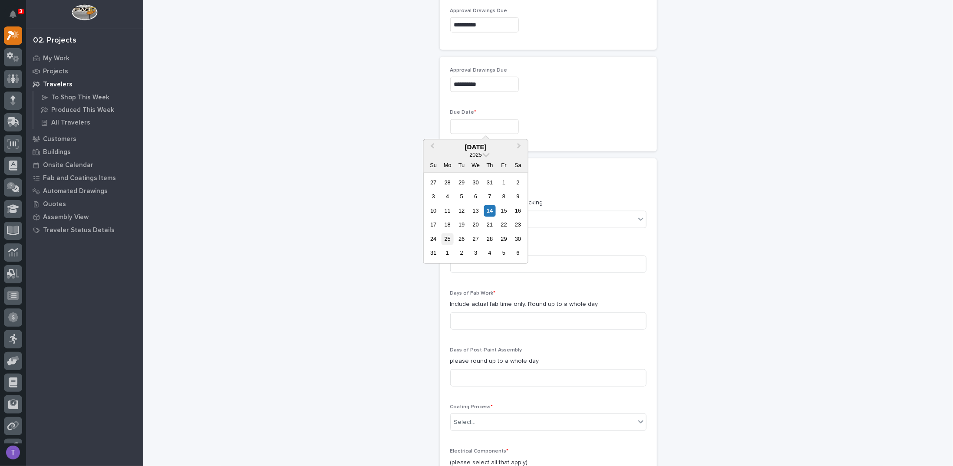
click at [446, 237] on div "25" at bounding box center [447, 239] width 12 height 12
type input "**********"
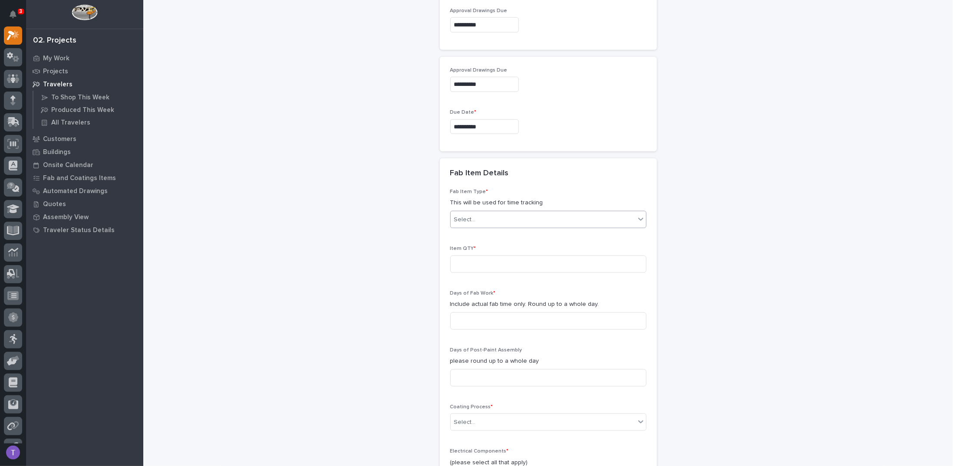
click at [467, 215] on div "Select..." at bounding box center [465, 219] width 22 height 9
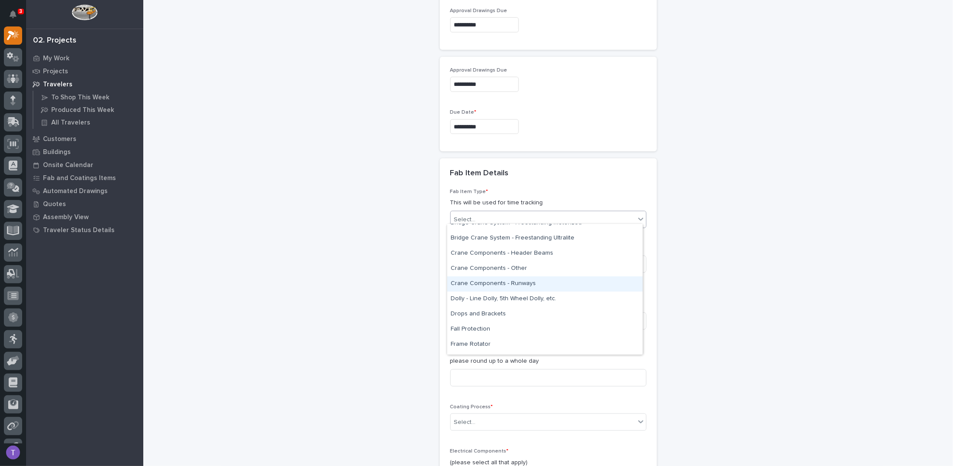
scroll to position [173, 0]
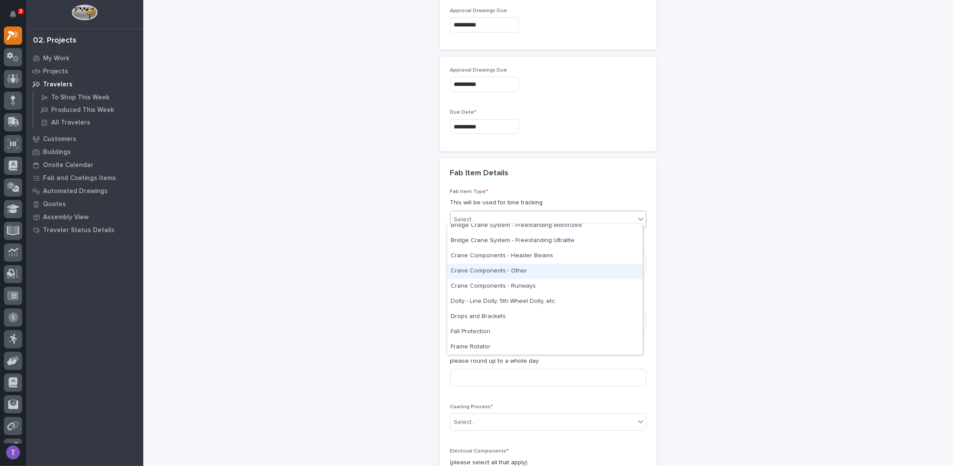
click at [486, 271] on div "Crane Components - Other" at bounding box center [544, 271] width 195 height 15
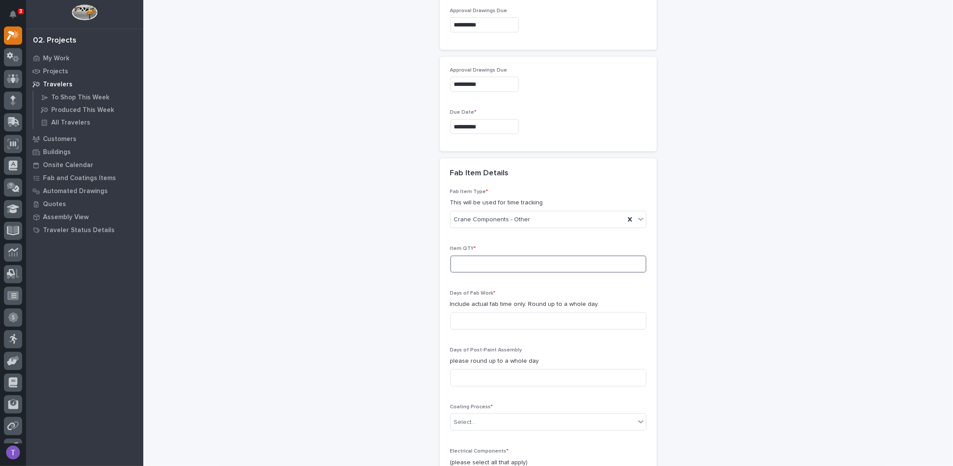
click at [472, 260] on input at bounding box center [548, 264] width 196 height 17
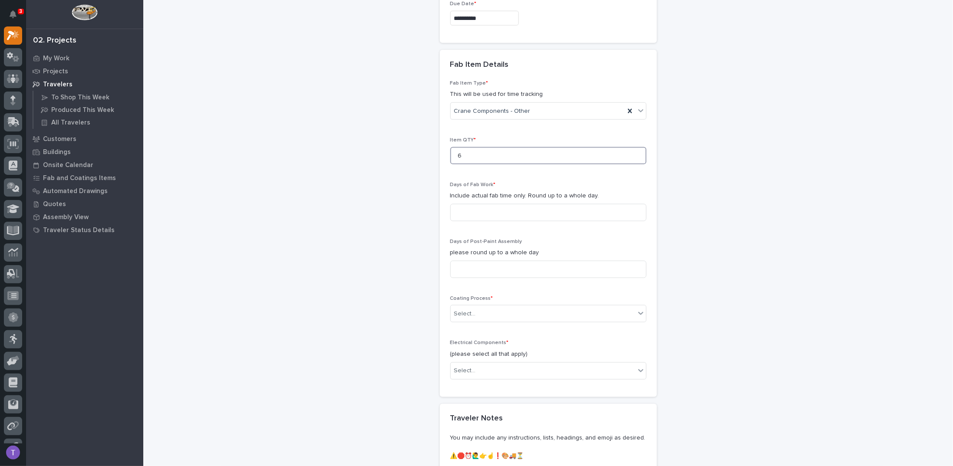
scroll to position [742, 0]
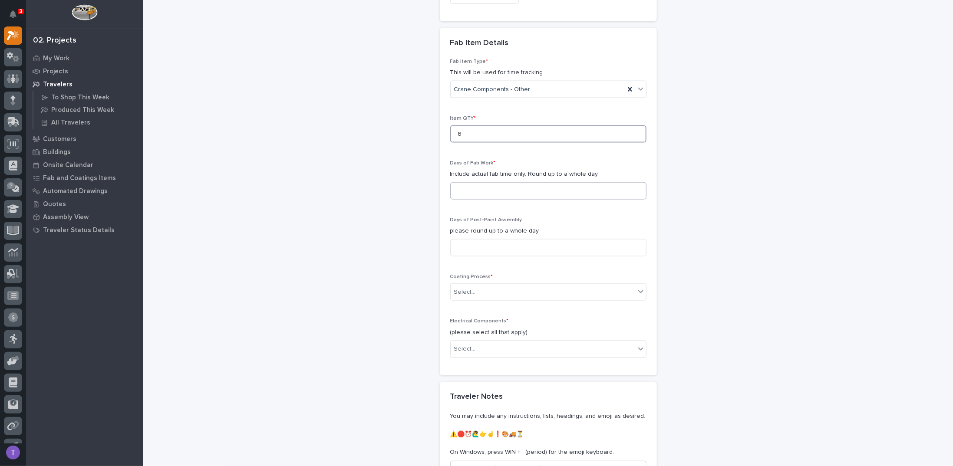
type input "6"
click at [464, 184] on input at bounding box center [548, 190] width 196 height 17
type input "1"
click at [461, 285] on div "Select..." at bounding box center [543, 292] width 184 height 14
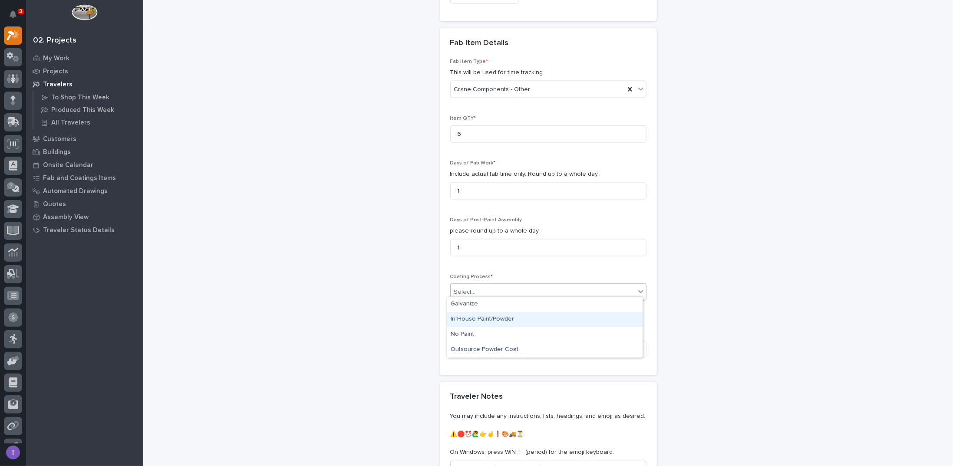
click at [466, 318] on div "In-House Paint/Powder" at bounding box center [544, 319] width 195 height 15
click at [467, 345] on div "Select..." at bounding box center [465, 349] width 22 height 9
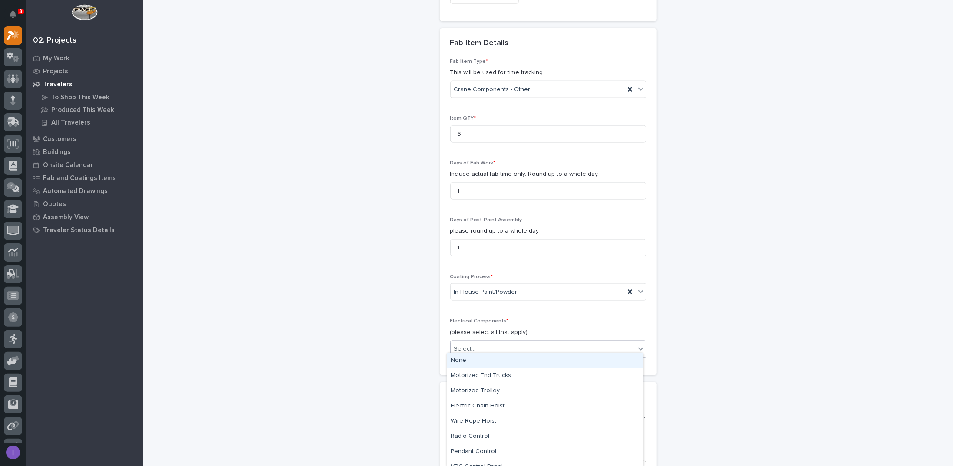
click at [457, 357] on div "None" at bounding box center [544, 360] width 195 height 15
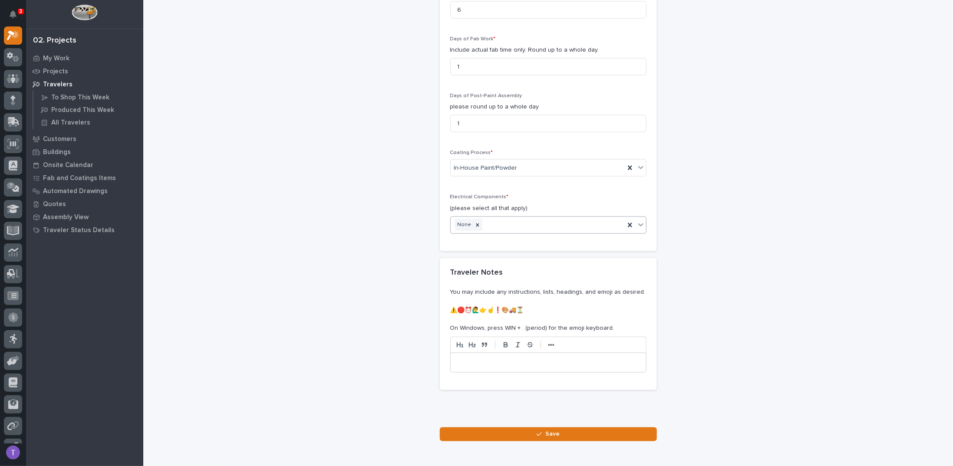
scroll to position [904, 0]
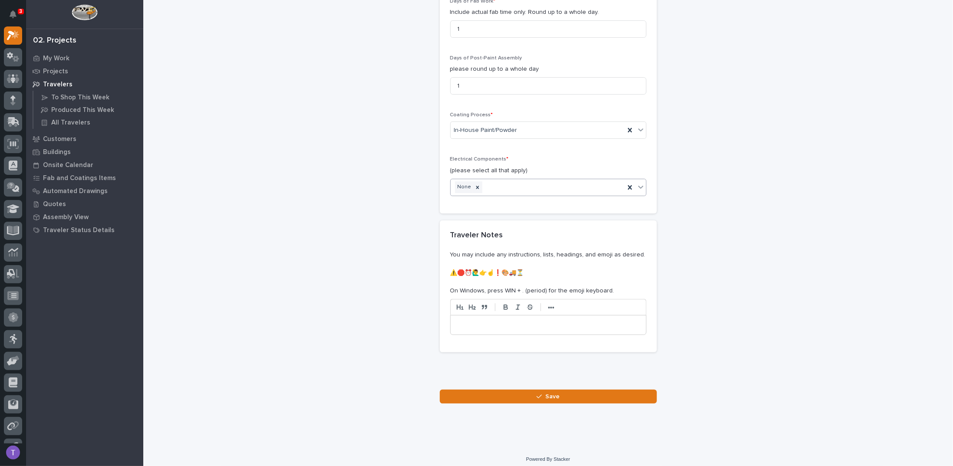
click at [498, 321] on p at bounding box center [548, 325] width 182 height 9
click at [550, 393] on span "Save" at bounding box center [552, 397] width 14 height 8
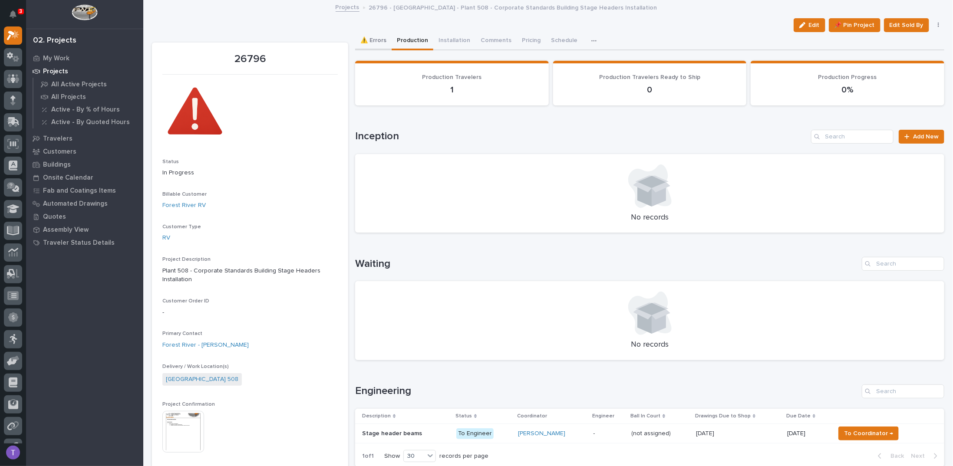
click at [374, 40] on button "⚠️ Errors" at bounding box center [373, 41] width 36 height 18
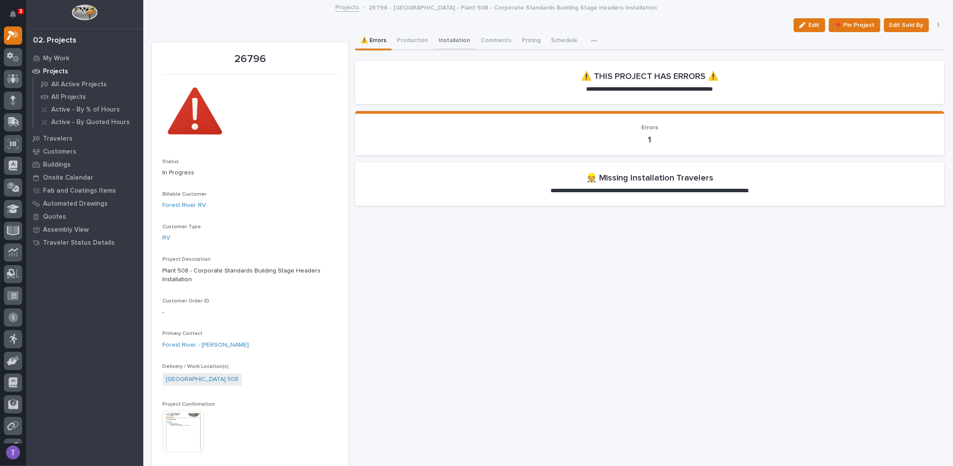
click at [445, 35] on button "Installation" at bounding box center [454, 41] width 42 height 18
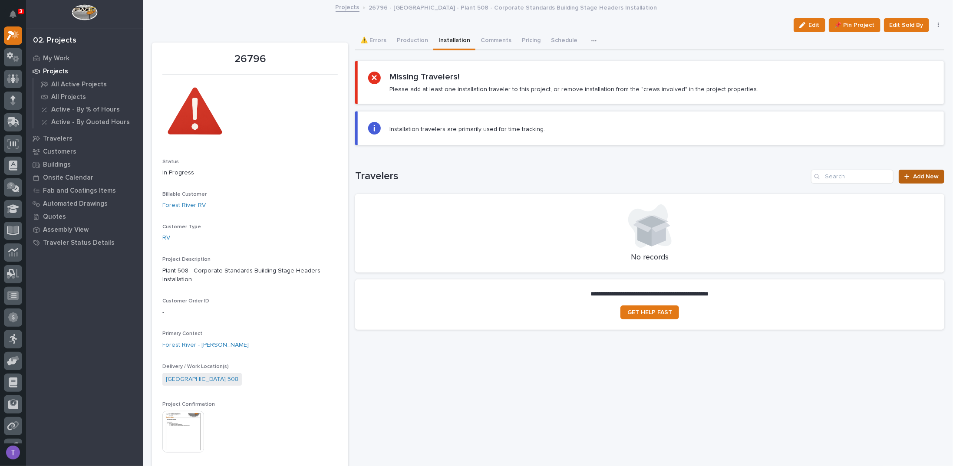
click at [915, 174] on span "Add New" at bounding box center [926, 177] width 26 height 6
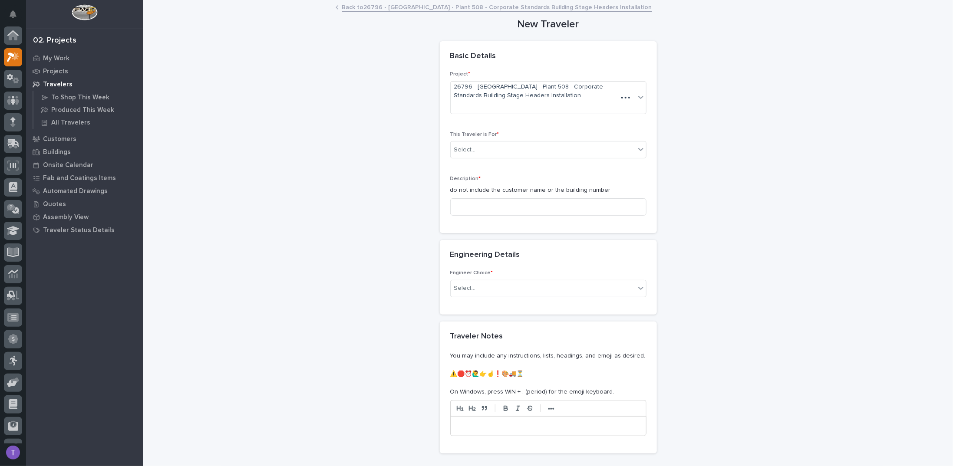
scroll to position [22, 0]
click at [482, 147] on div "Select..." at bounding box center [543, 150] width 184 height 14
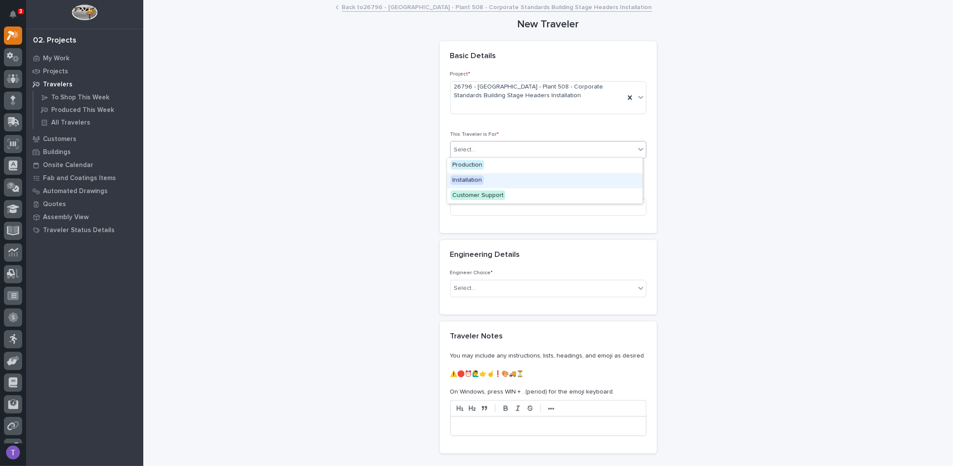
click at [467, 179] on span "Installation" at bounding box center [467, 180] width 33 height 10
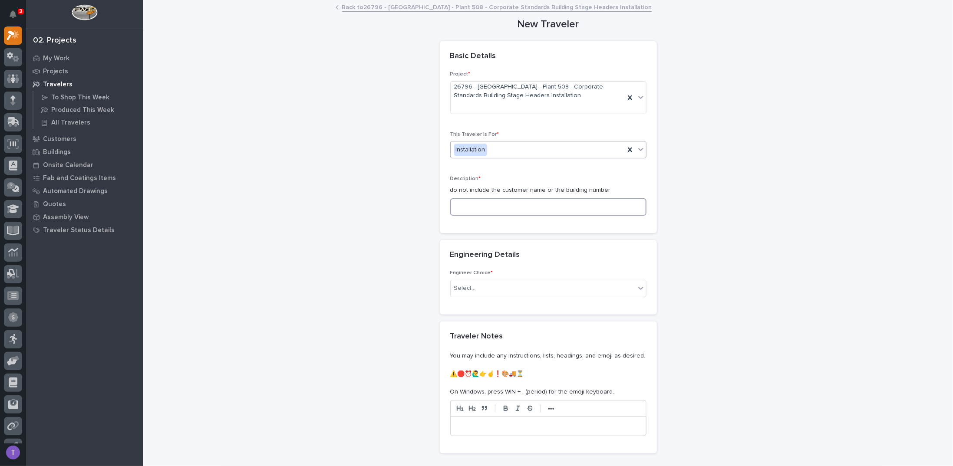
click at [466, 204] on input at bounding box center [548, 206] width 196 height 17
paste input "4114.73"
type input "4114.73"
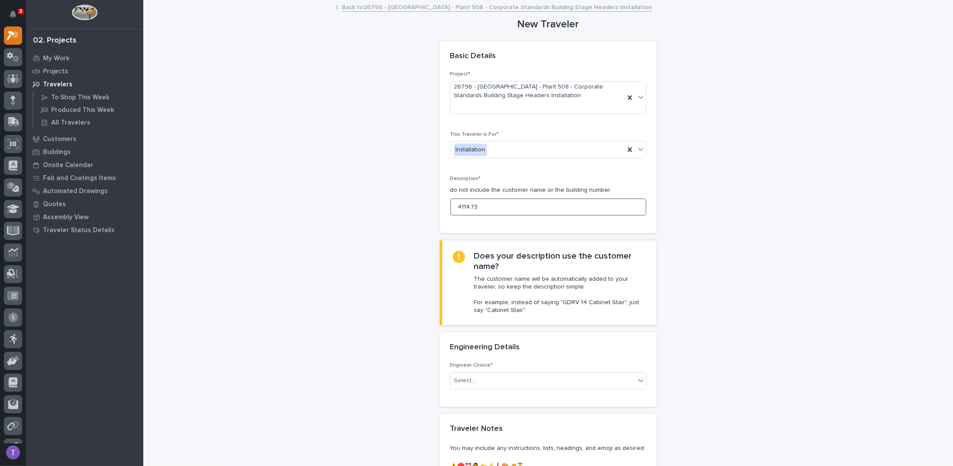
drag, startPoint x: 474, startPoint y: 205, endPoint x: 428, endPoint y: 206, distance: 46.9
click at [428, 206] on div "**********" at bounding box center [548, 299] width 792 height 596
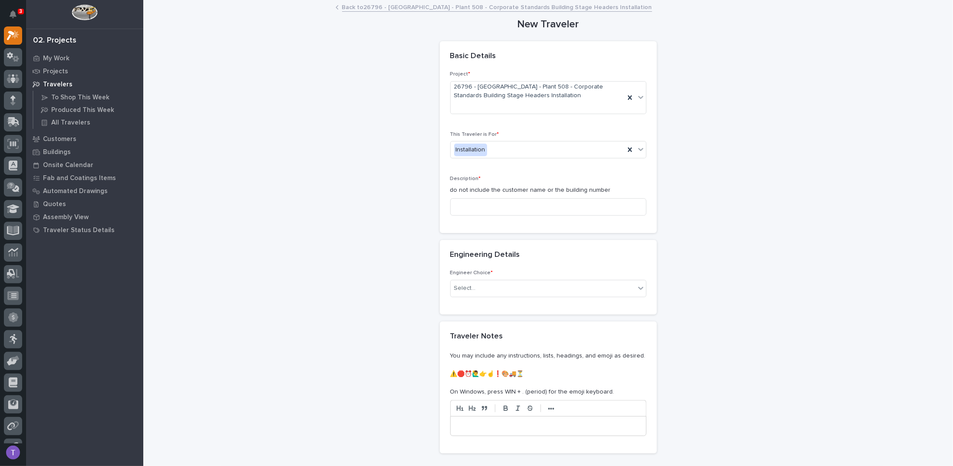
click at [349, 5] on link "Back to 26796 - Forest River RV - Plant 508 - Corporate Standards Building Stag…" at bounding box center [497, 7] width 310 height 10
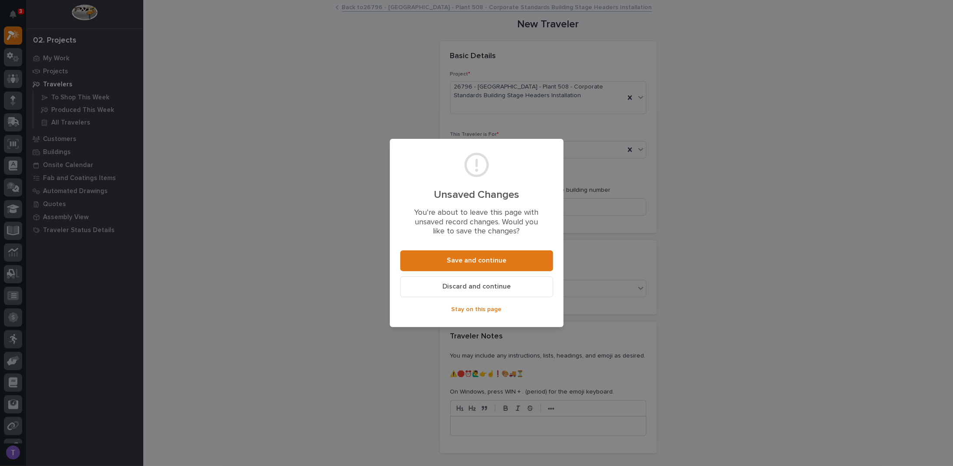
click at [472, 284] on span "Discard and continue" at bounding box center [476, 286] width 68 height 9
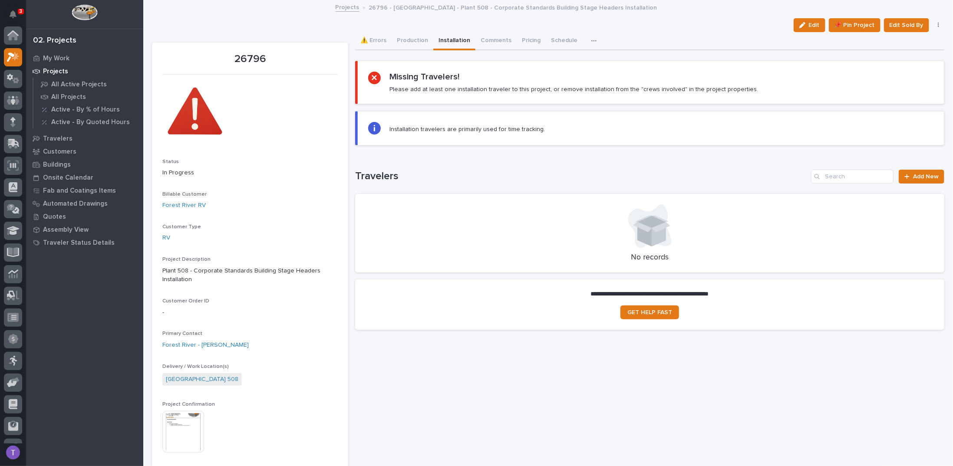
scroll to position [22, 0]
click at [410, 39] on button "Production" at bounding box center [413, 41] width 42 height 18
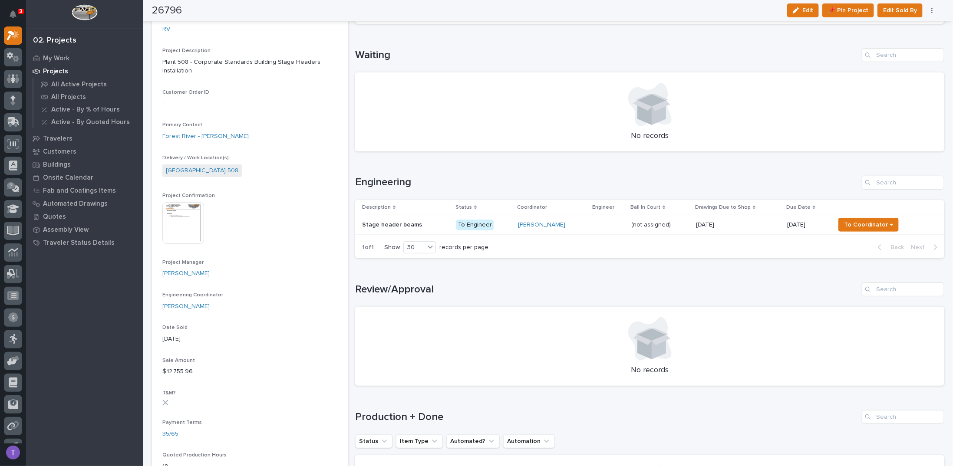
scroll to position [217, 0]
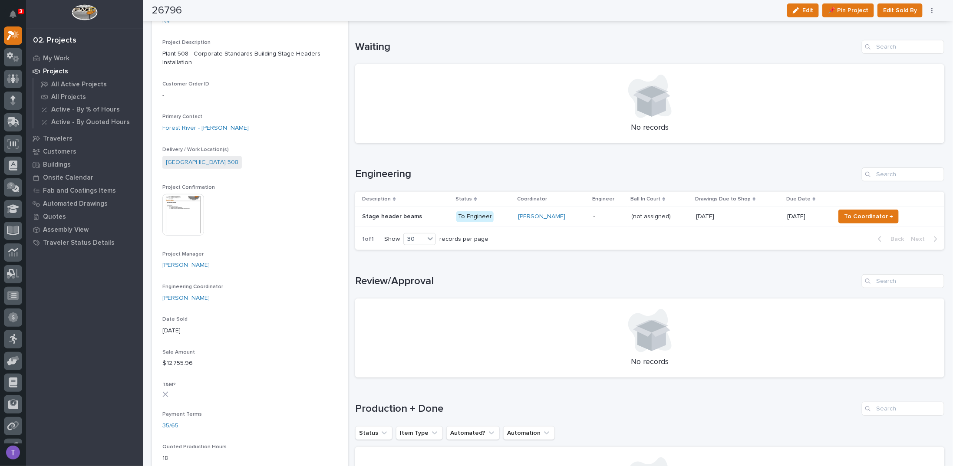
click at [380, 214] on p "Stage header beams" at bounding box center [393, 215] width 62 height 9
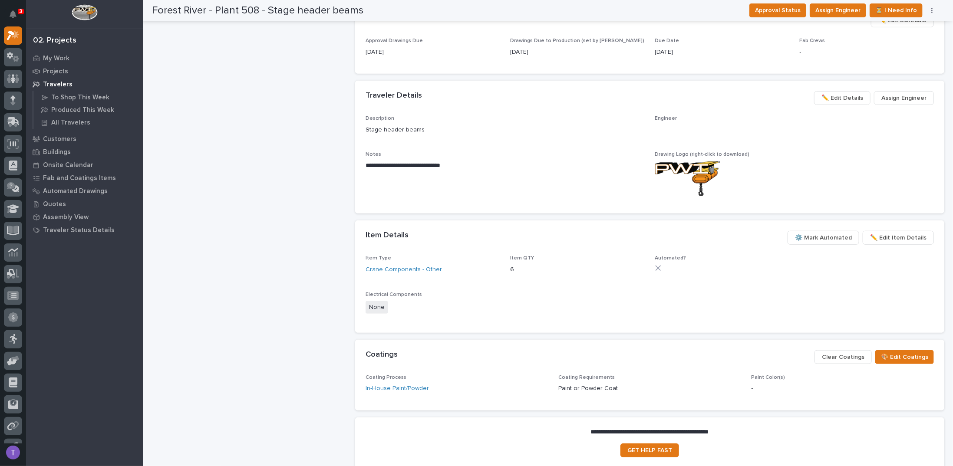
scroll to position [304, 0]
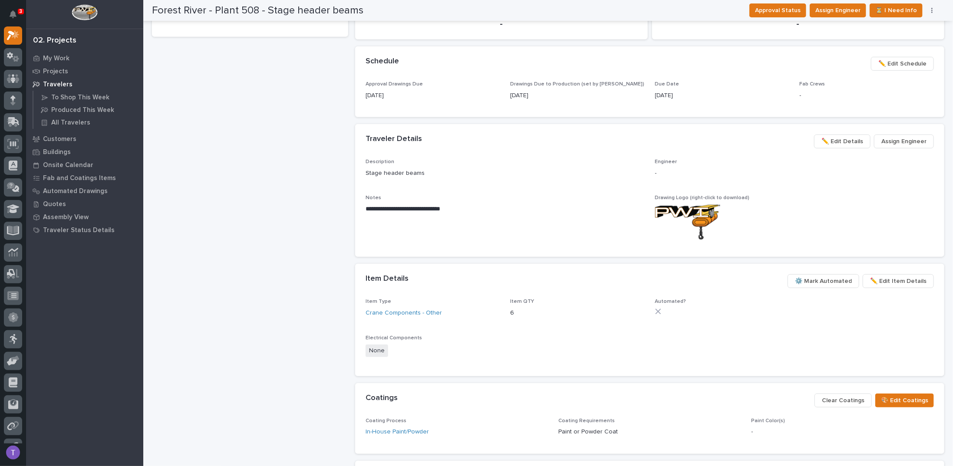
drag, startPoint x: 419, startPoint y: 171, endPoint x: 326, endPoint y: 173, distance: 92.5
click at [326, 173] on div "**********" at bounding box center [548, 123] width 792 height 790
click at [394, 173] on p "Stage header beams" at bounding box center [504, 173] width 279 height 9
drag, startPoint x: 364, startPoint y: 172, endPoint x: 436, endPoint y: 176, distance: 72.6
click at [436, 176] on p "Stage header beams" at bounding box center [504, 173] width 279 height 9
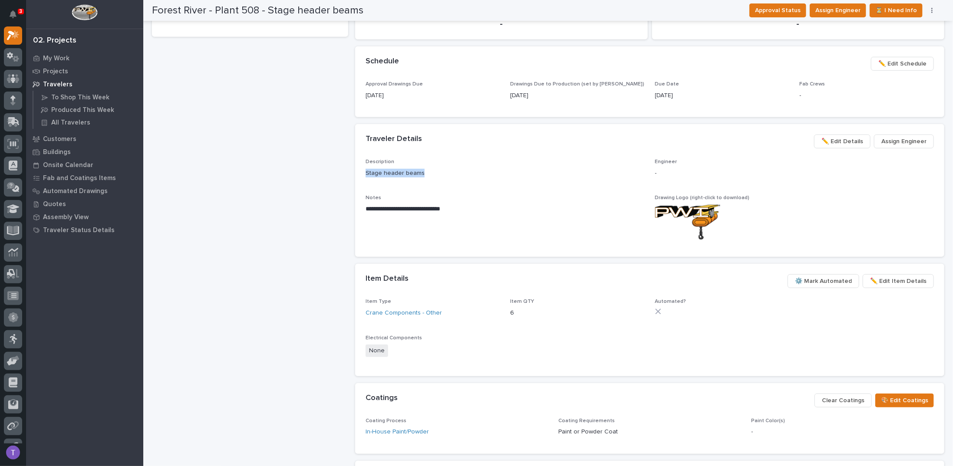
copy p "Stage header beams"
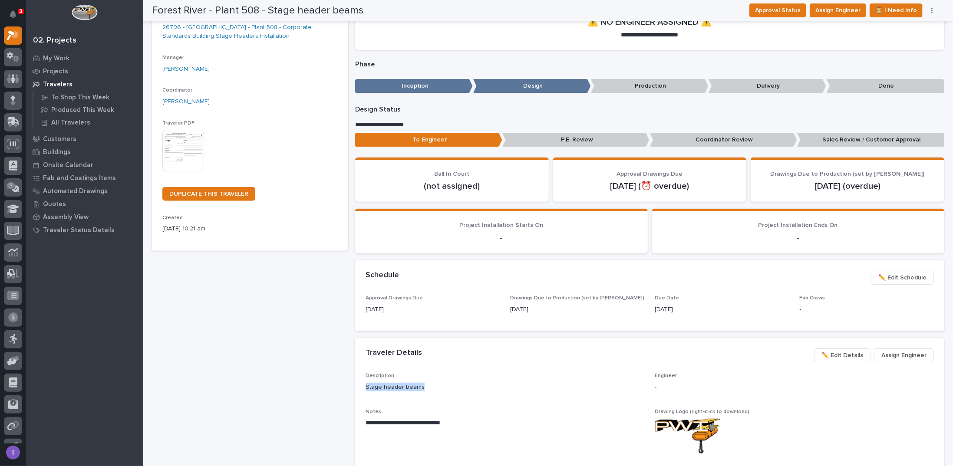
scroll to position [0, 0]
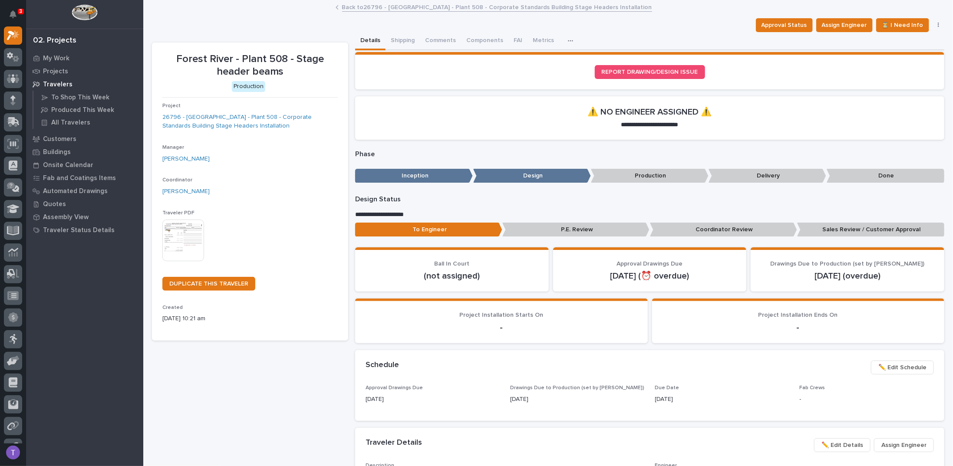
click at [188, 229] on img at bounding box center [183, 241] width 42 height 42
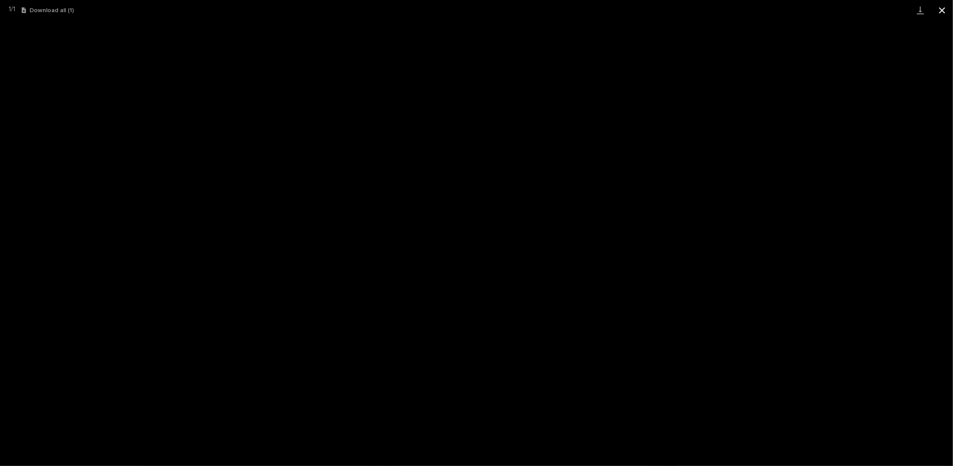
click at [943, 7] on button "Close gallery" at bounding box center [942, 10] width 22 height 20
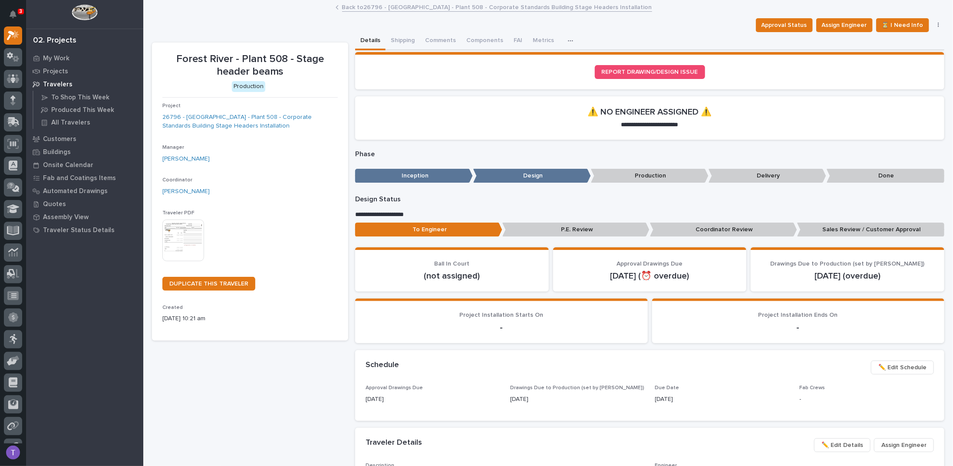
click at [352, 8] on link "Back to 26796 - Forest River RV - Plant 508 - Corporate Standards Building Stag…" at bounding box center [497, 7] width 310 height 10
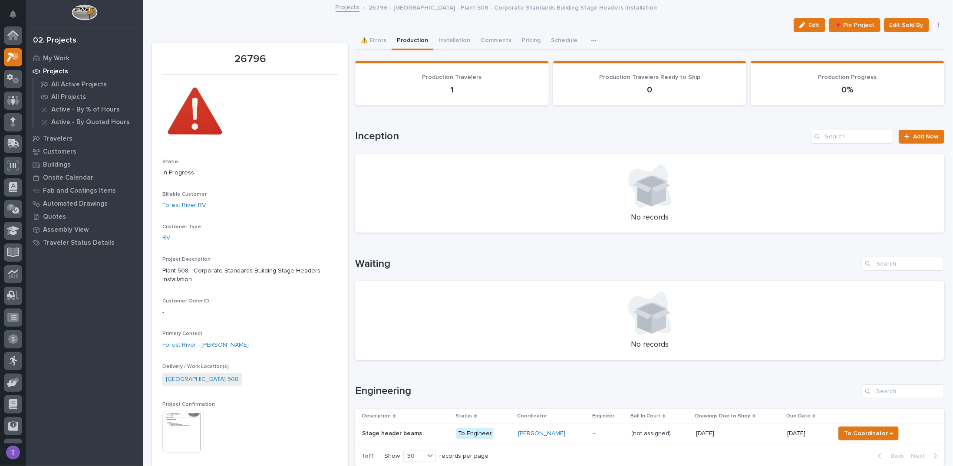
scroll to position [22, 0]
click at [181, 427] on img at bounding box center [183, 432] width 42 height 42
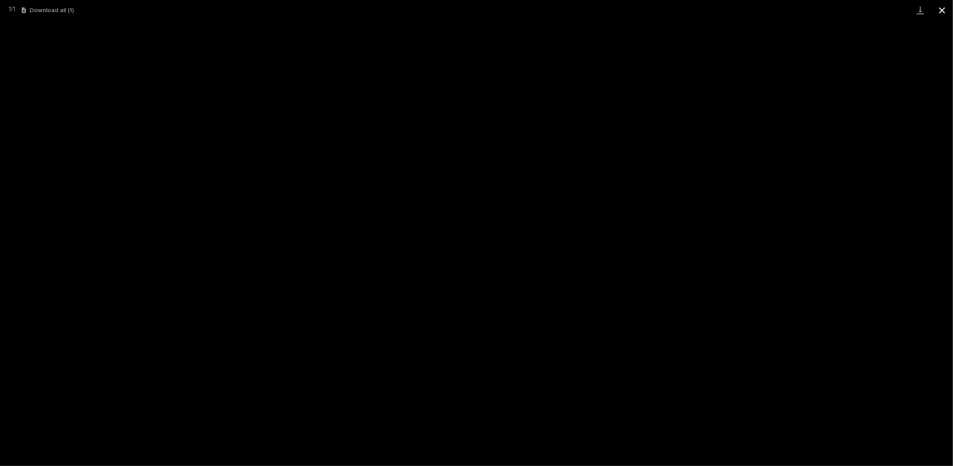
click at [943, 7] on button "Close gallery" at bounding box center [942, 10] width 22 height 20
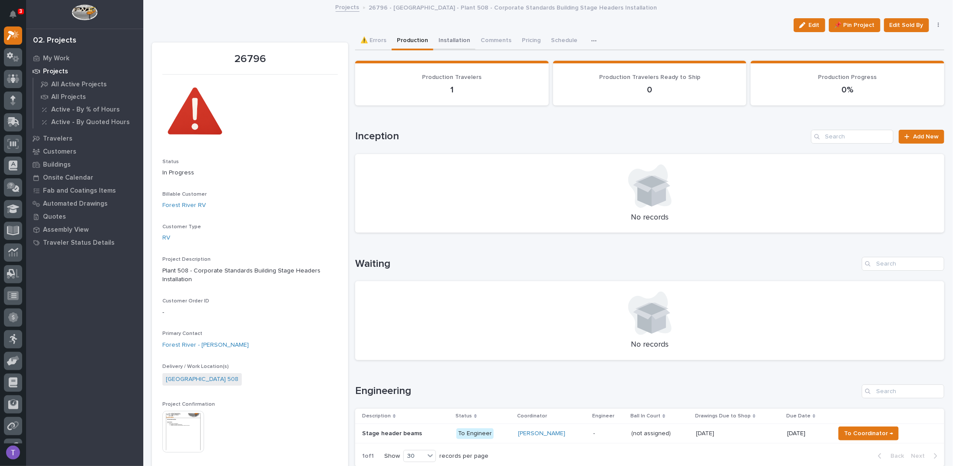
click at [449, 40] on button "Installation" at bounding box center [454, 41] width 42 height 18
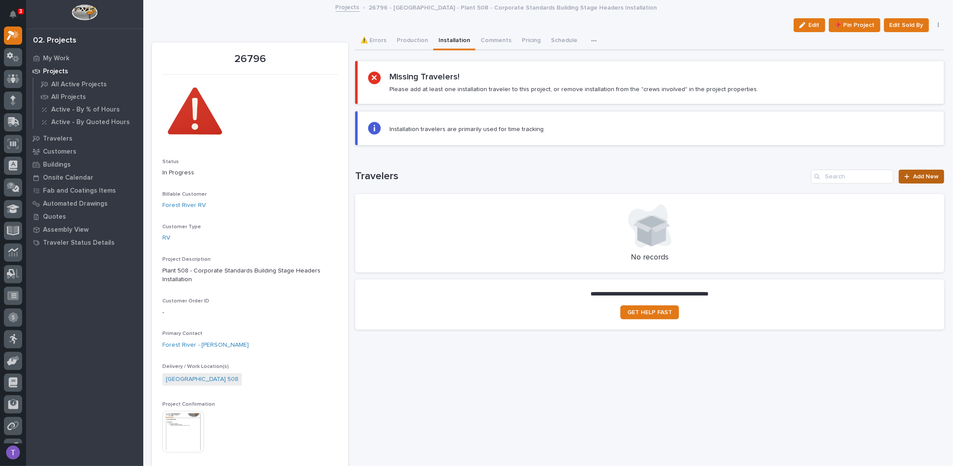
click at [922, 175] on span "Add New" at bounding box center [926, 177] width 26 height 6
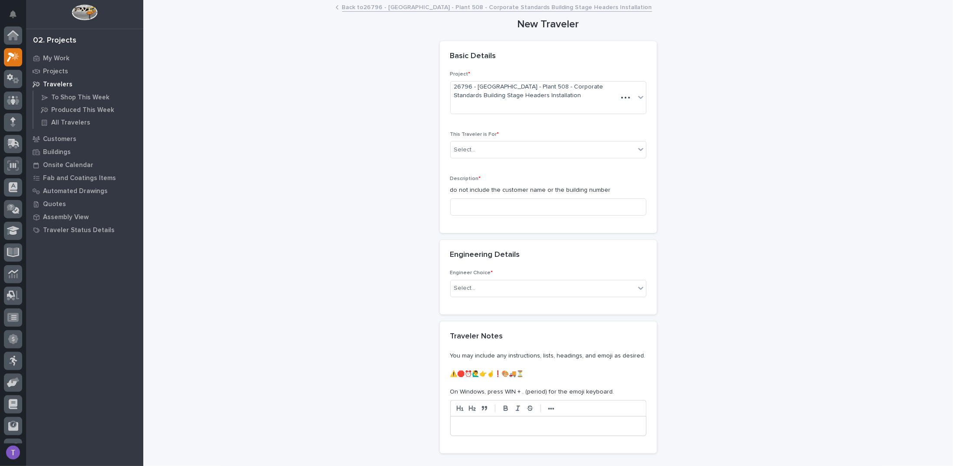
scroll to position [22, 0]
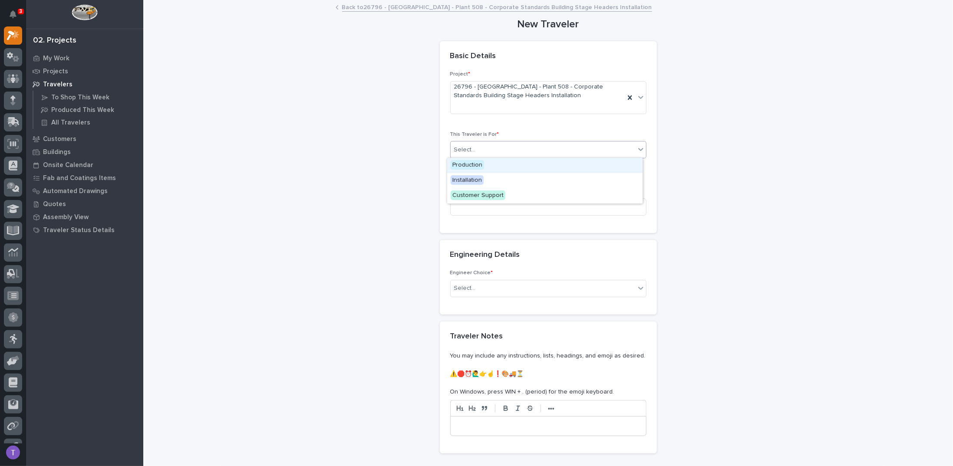
click at [461, 155] on div "Select..." at bounding box center [543, 150] width 184 height 14
click at [458, 181] on span "Installation" at bounding box center [467, 180] width 33 height 10
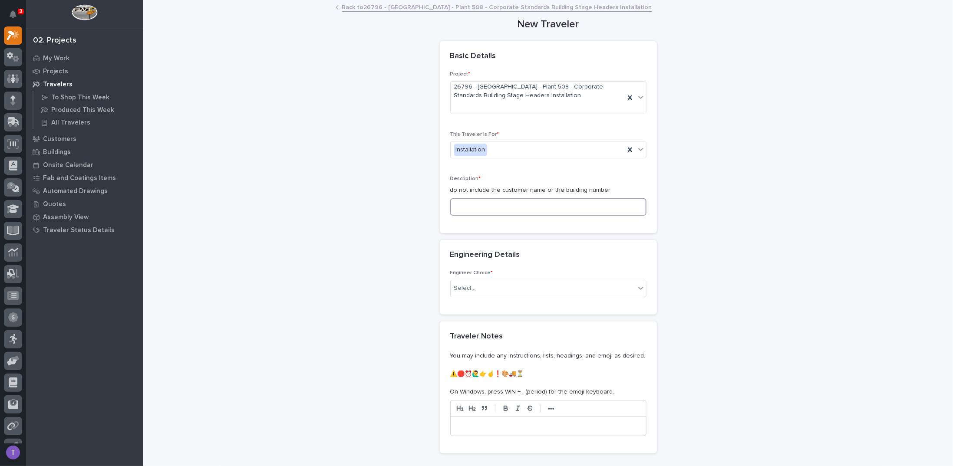
click at [460, 206] on input at bounding box center [548, 206] width 196 height 17
paste input "Stage header beams"
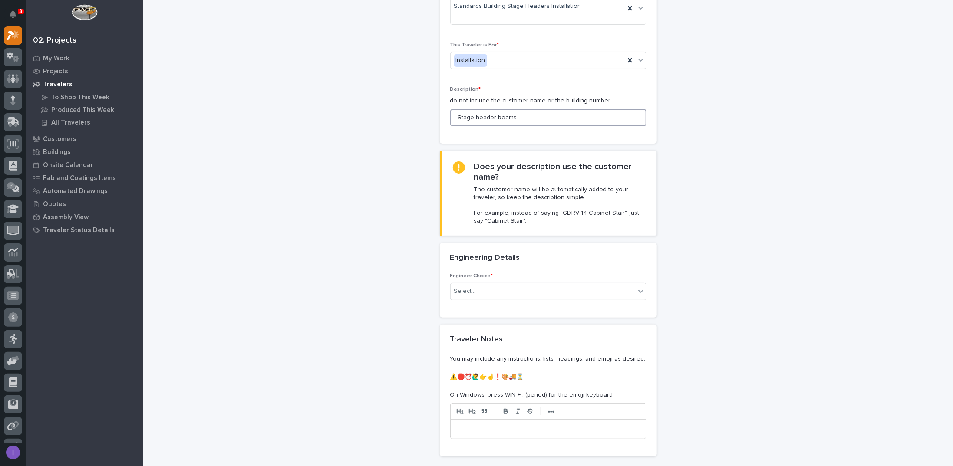
scroll to position [174, 0]
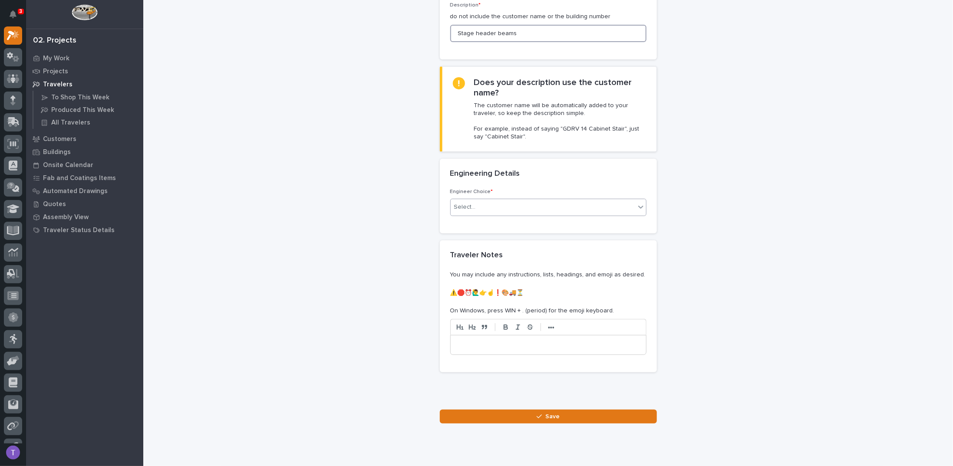
type input "Stage header beams"
click at [468, 203] on div "Select..." at bounding box center [465, 207] width 22 height 9
click at [464, 218] on div "There is no engineering (no drawings)" at bounding box center [544, 222] width 195 height 15
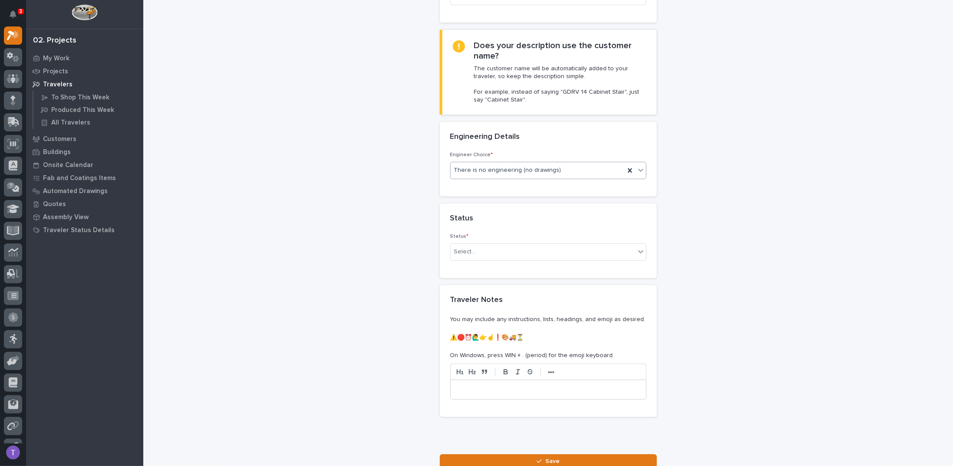
scroll to position [214, 0]
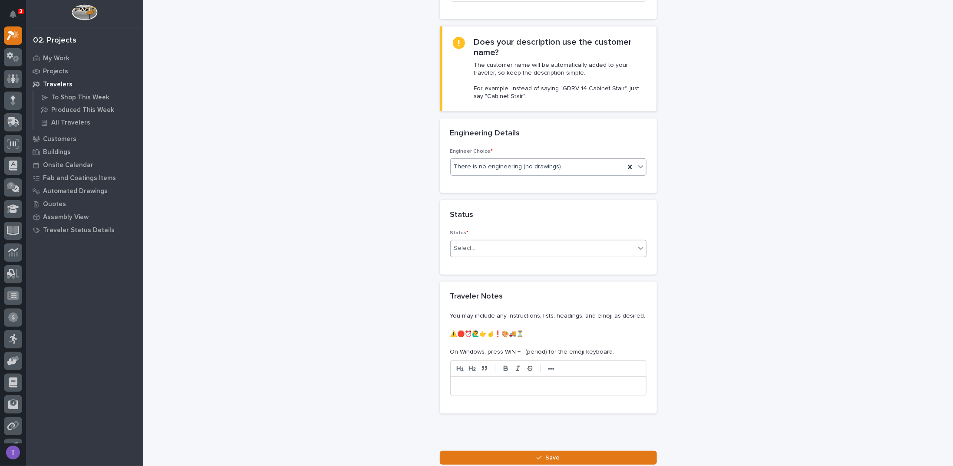
click at [457, 244] on div "Select..." at bounding box center [465, 248] width 22 height 9
click at [460, 258] on div "On-Site Work" at bounding box center [544, 262] width 195 height 15
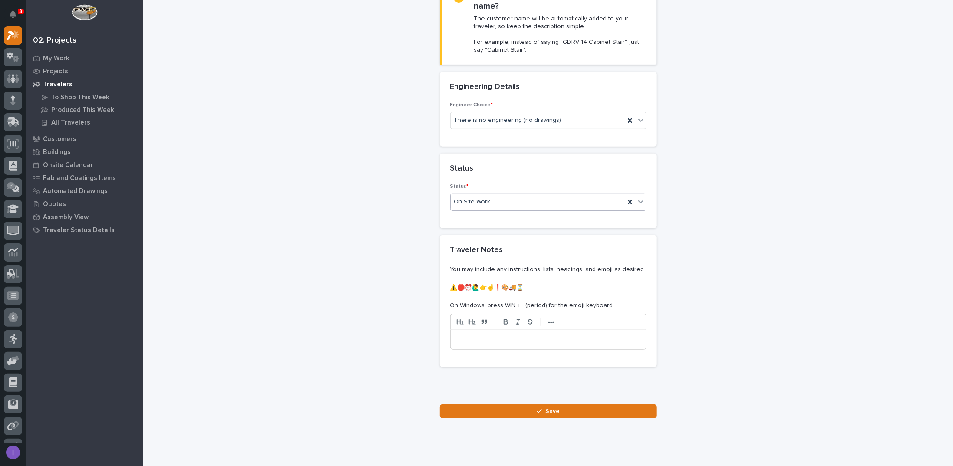
scroll to position [278, 0]
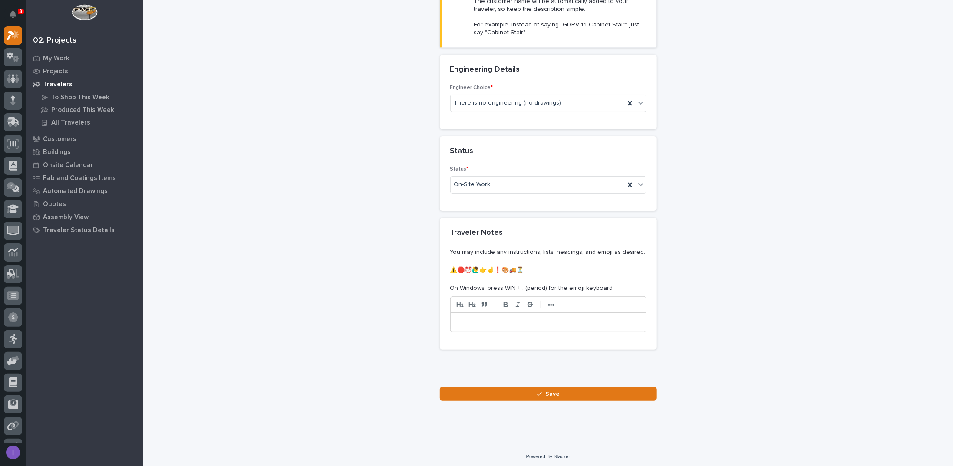
click at [477, 318] on p at bounding box center [548, 322] width 182 height 9
click at [542, 391] on div "button" at bounding box center [540, 394] width 9 height 6
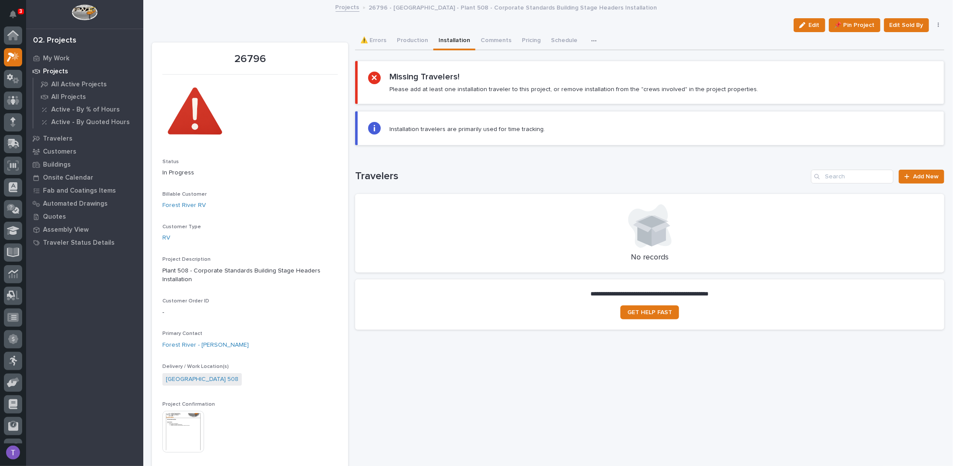
scroll to position [22, 0]
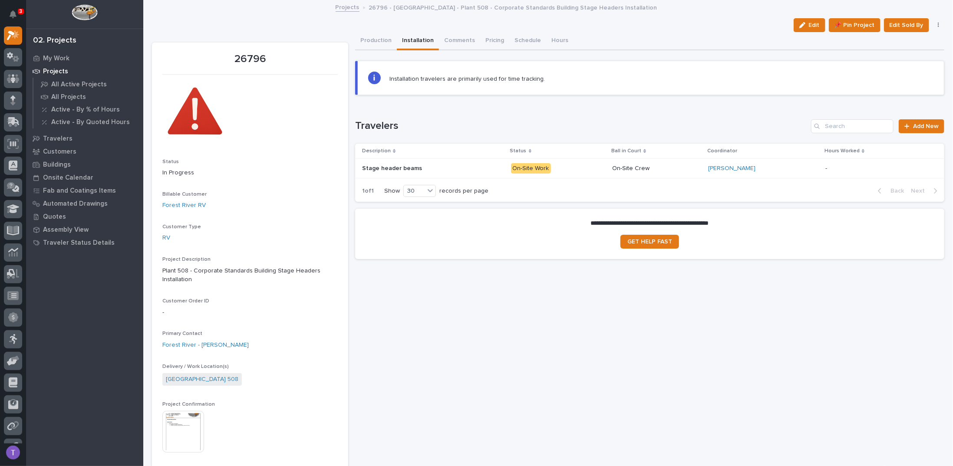
click at [388, 168] on p "Stage header beams" at bounding box center [393, 167] width 62 height 9
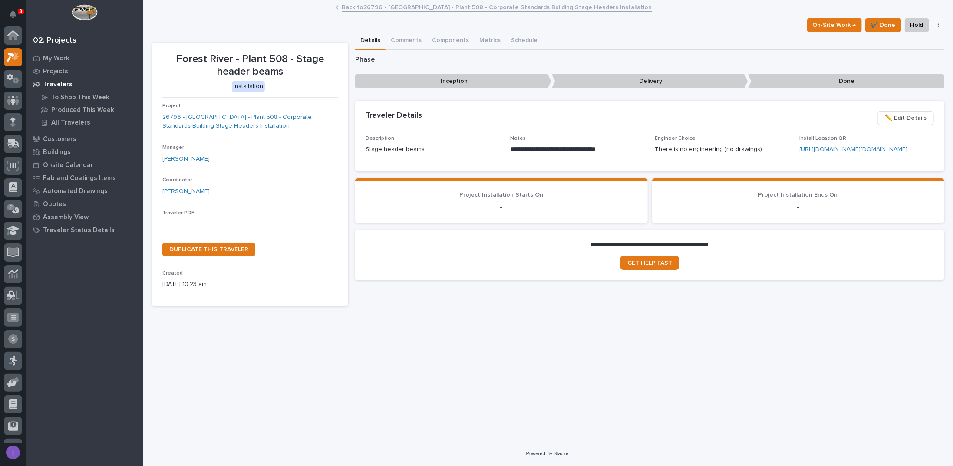
scroll to position [22, 0]
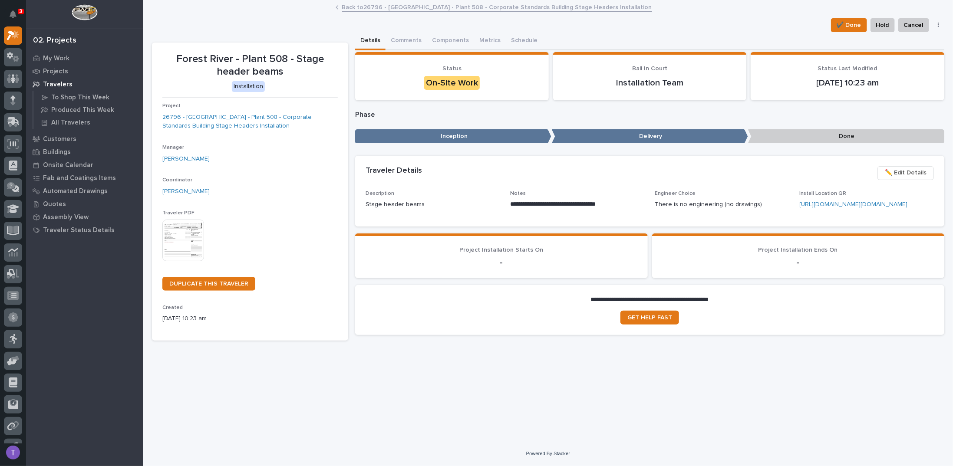
click at [182, 236] on img at bounding box center [183, 241] width 42 height 42
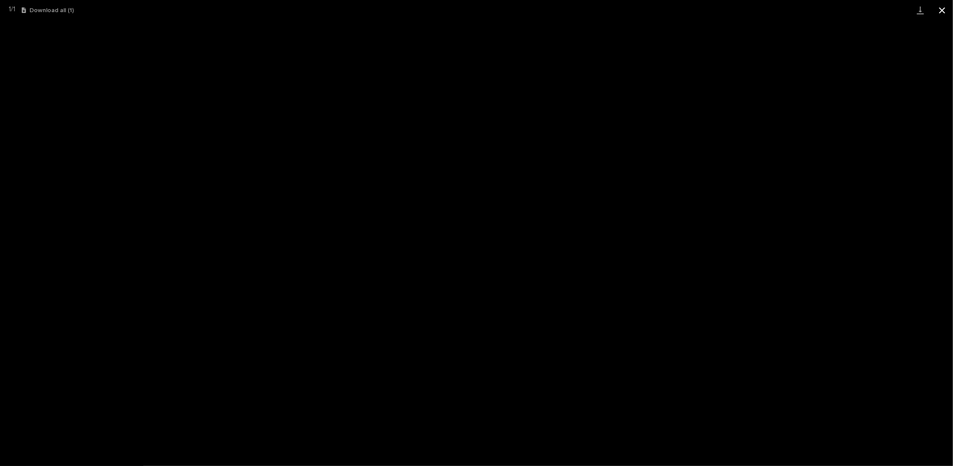
click at [942, 7] on button "Close gallery" at bounding box center [942, 10] width 22 height 20
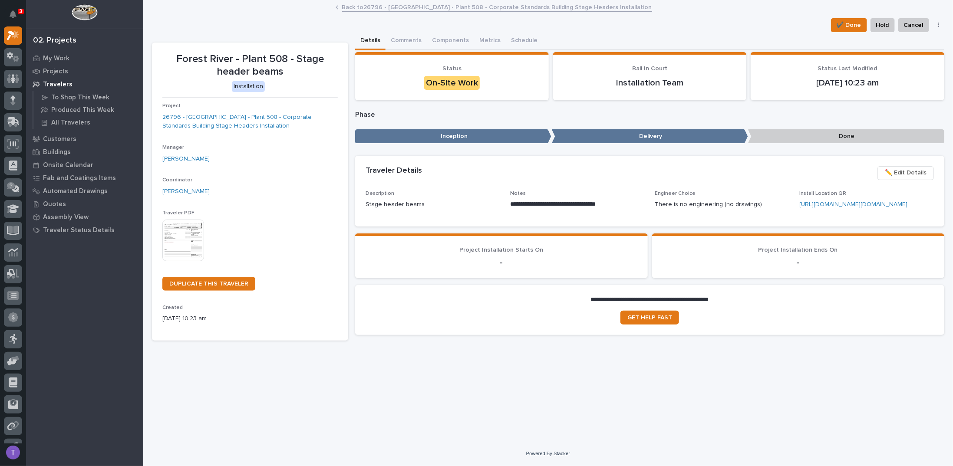
click at [354, 6] on link "Back to 26796 - Forest River RV - Plant 508 - Corporate Standards Building Stag…" at bounding box center [497, 7] width 310 height 10
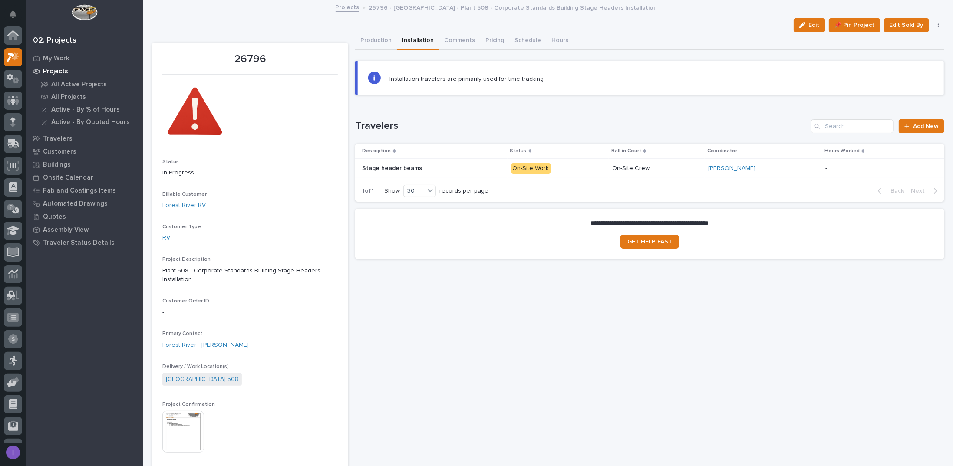
scroll to position [22, 0]
click at [370, 39] on button "Production" at bounding box center [376, 41] width 42 height 18
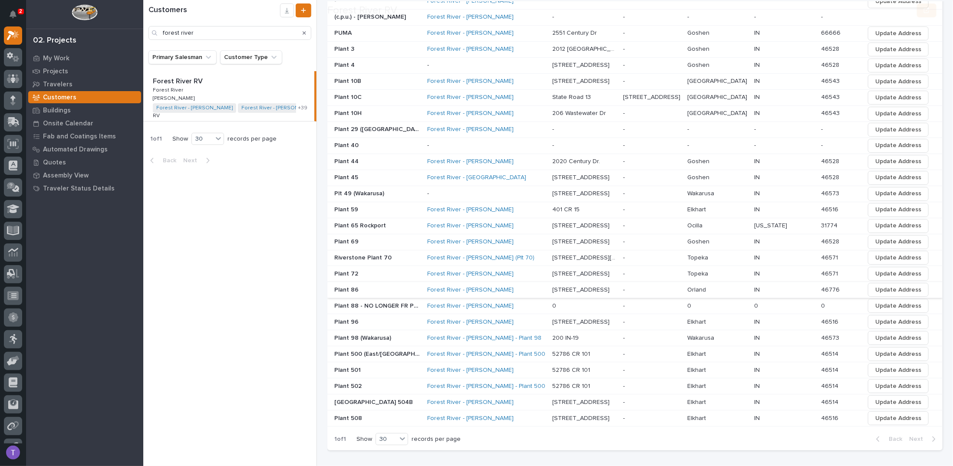
scroll to position [385, 0]
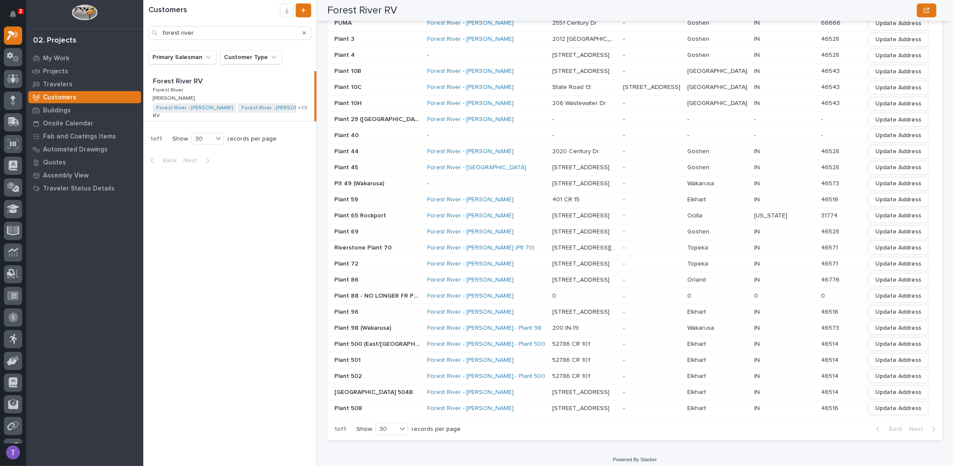
click at [353, 403] on p "Plant 508" at bounding box center [349, 407] width 30 height 9
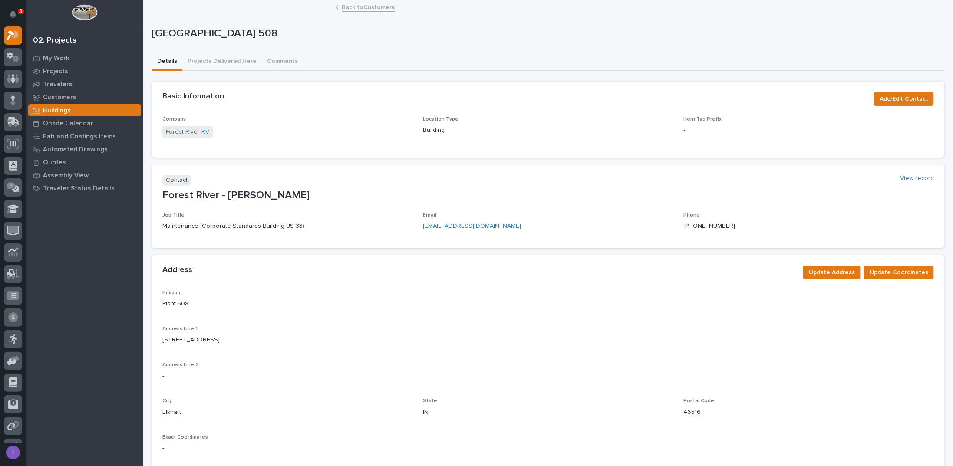
click at [349, 7] on link "Back to Customers" at bounding box center [368, 7] width 53 height 10
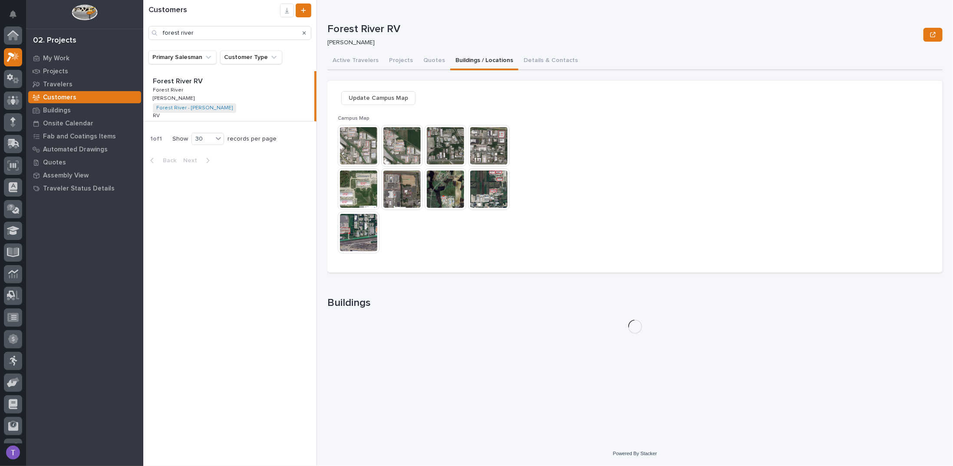
scroll to position [22, 0]
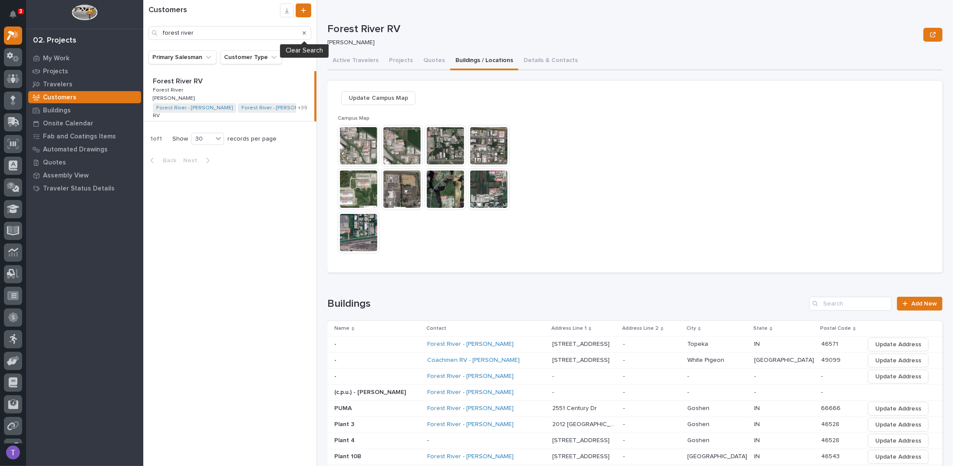
click at [304, 33] on icon "Search" at bounding box center [304, 32] width 3 height 3
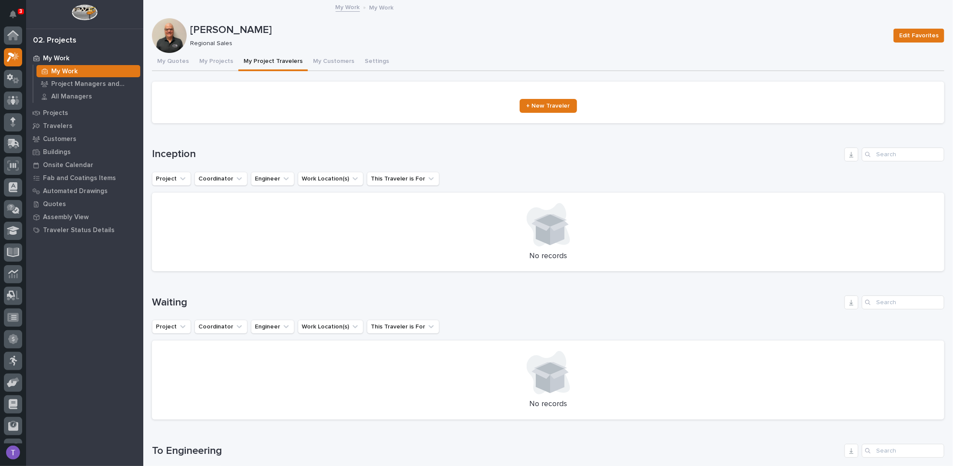
scroll to position [22, 0]
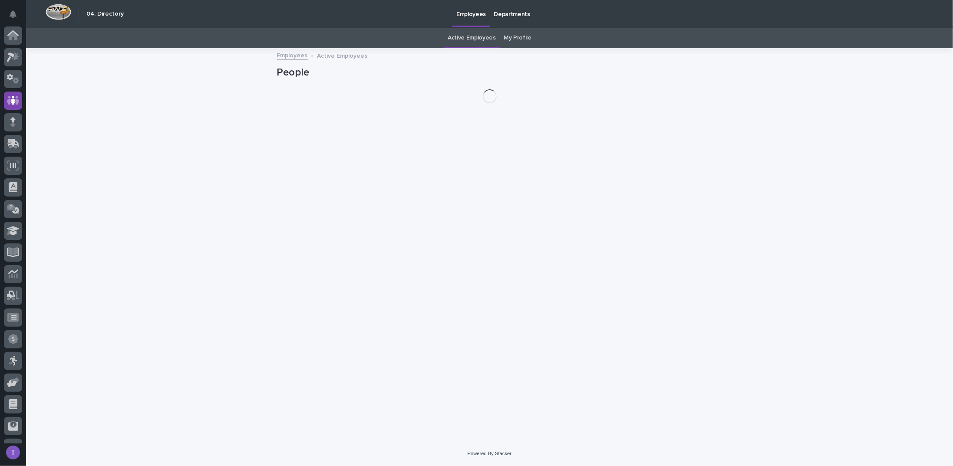
scroll to position [39, 0]
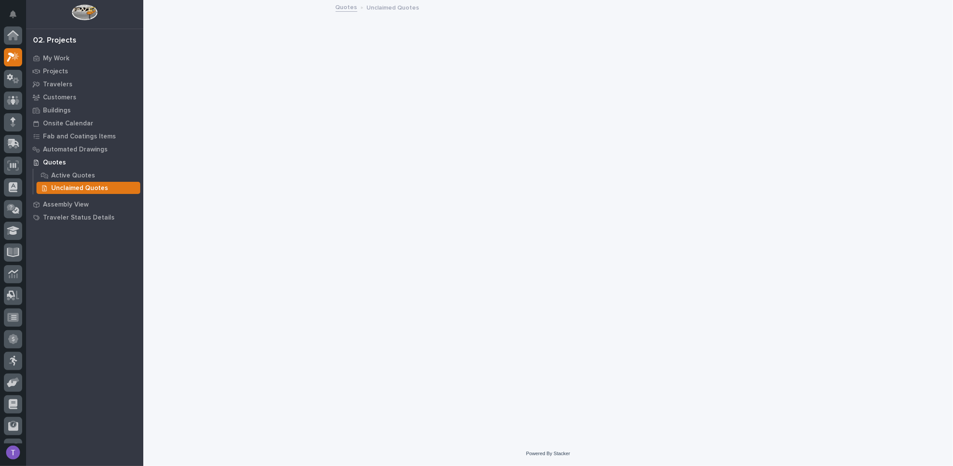
scroll to position [22, 0]
